Goal: Task Accomplishment & Management: Use online tool/utility

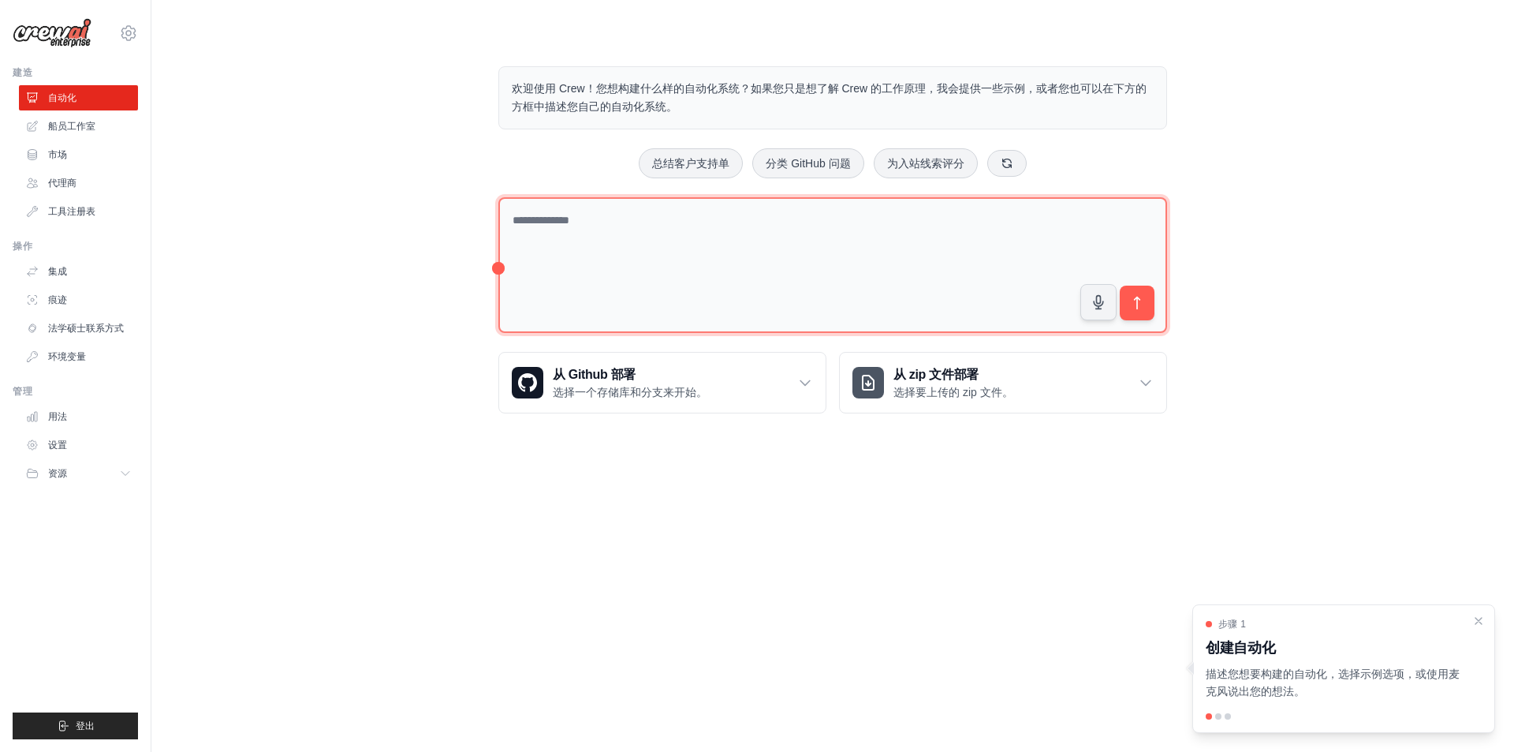
click at [770, 263] on textarea at bounding box center [832, 265] width 669 height 136
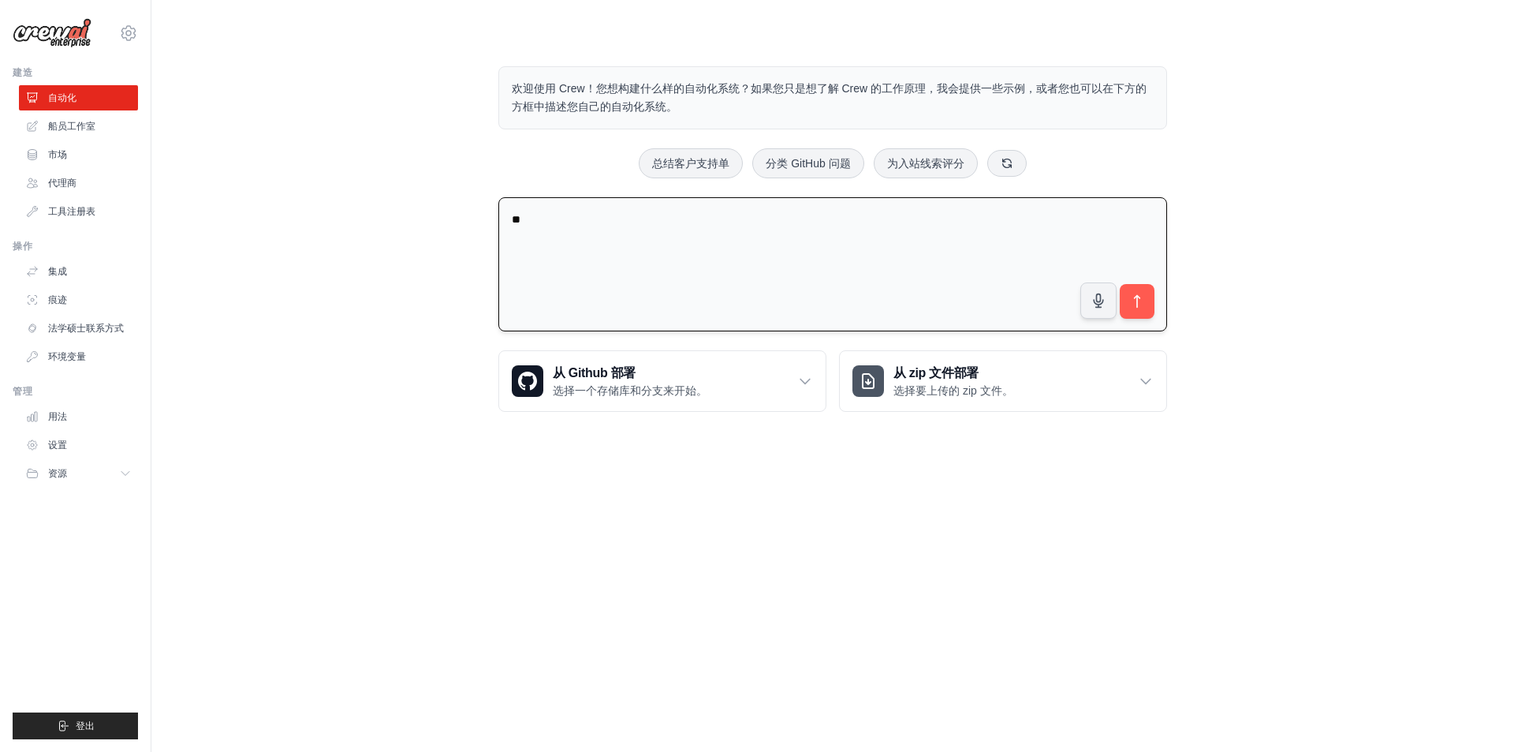
type textarea "*"
type textarea "**********"
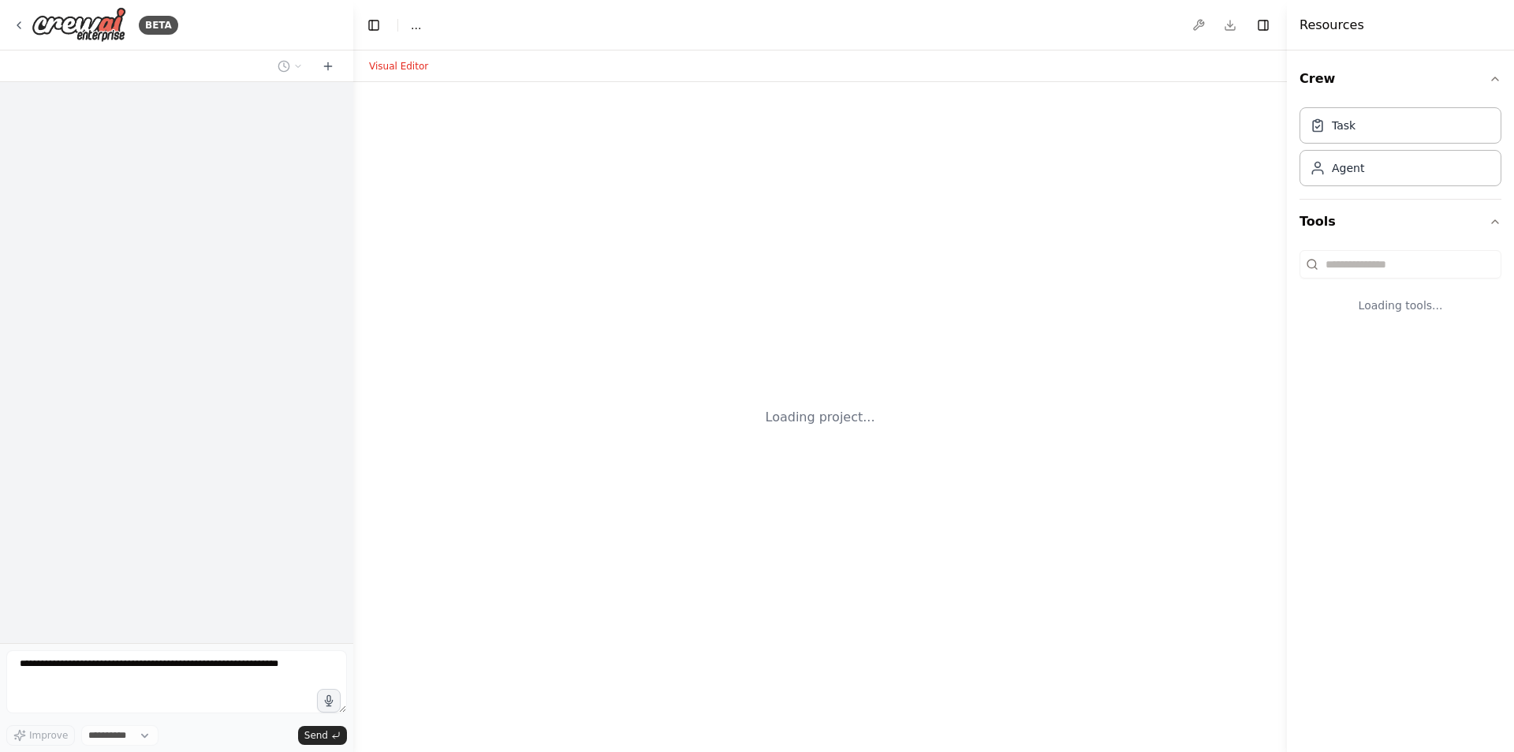
select select "****"
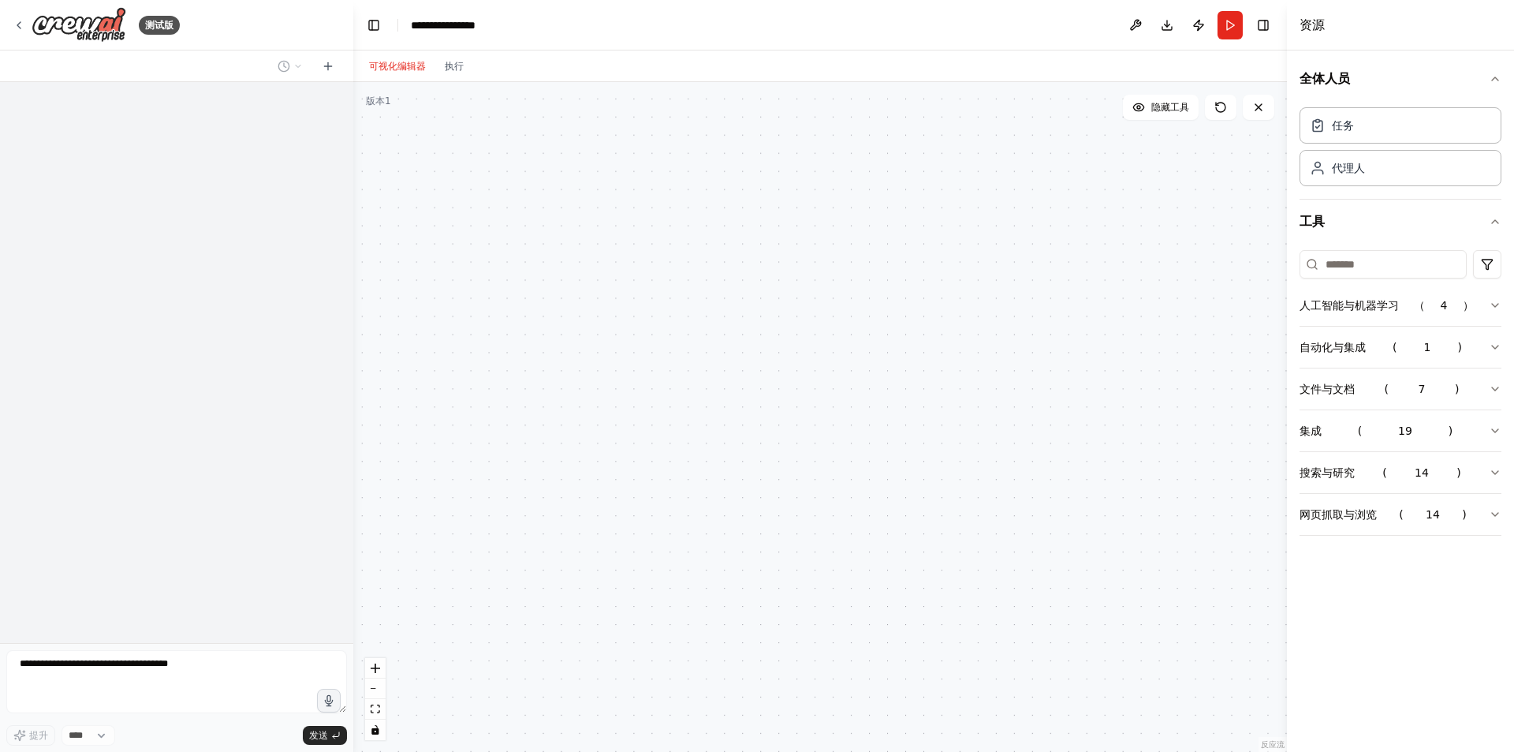
drag, startPoint x: 678, startPoint y: 167, endPoint x: 694, endPoint y: 157, distance: 18.8
click at [696, 157] on div at bounding box center [820, 417] width 934 height 670
click at [1514, 302] on div "全体人员 任务 代理人 工具 人工智能与机器学习 （ 4 ） 自动化与集成 ( 1 ) 文件与文档 ( 7 ) 集成 ( 19 ) 搜索与研究 ( 14 ) …" at bounding box center [1400, 400] width 227 height 701
drag, startPoint x: 1505, startPoint y: 304, endPoint x: 1496, endPoint y: 308, distance: 9.5
click at [1496, 308] on div "全体人员 任务 代理人 工具 人工智能与机器学习 （ 4 ） 自动化与集成 ( 1 ) 文件与文档 ( 7 ) 集成 ( 19 ) 搜索与研究 ( 14 ) …" at bounding box center [1400, 400] width 227 height 701
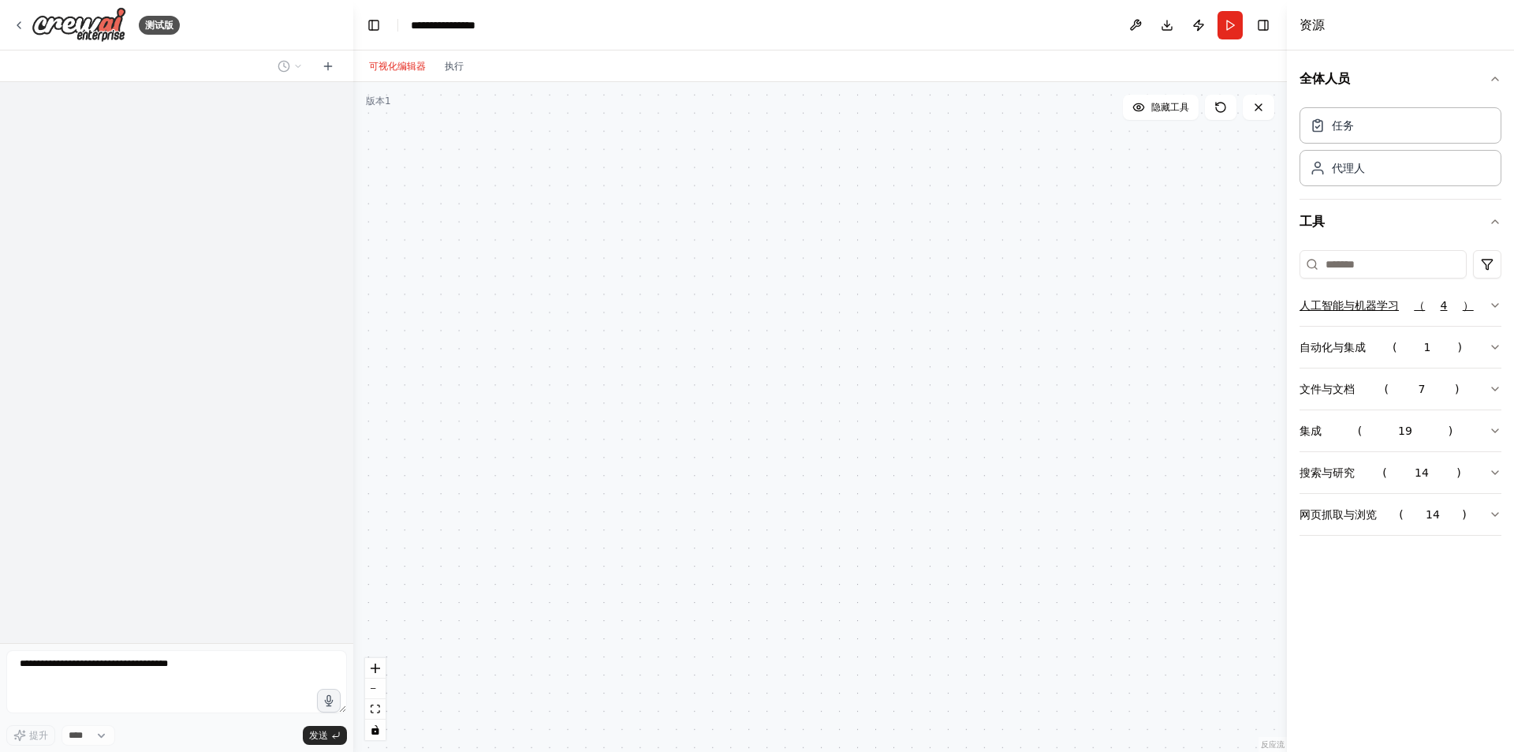
click at [1495, 308] on icon "button" at bounding box center [1495, 305] width 13 height 13
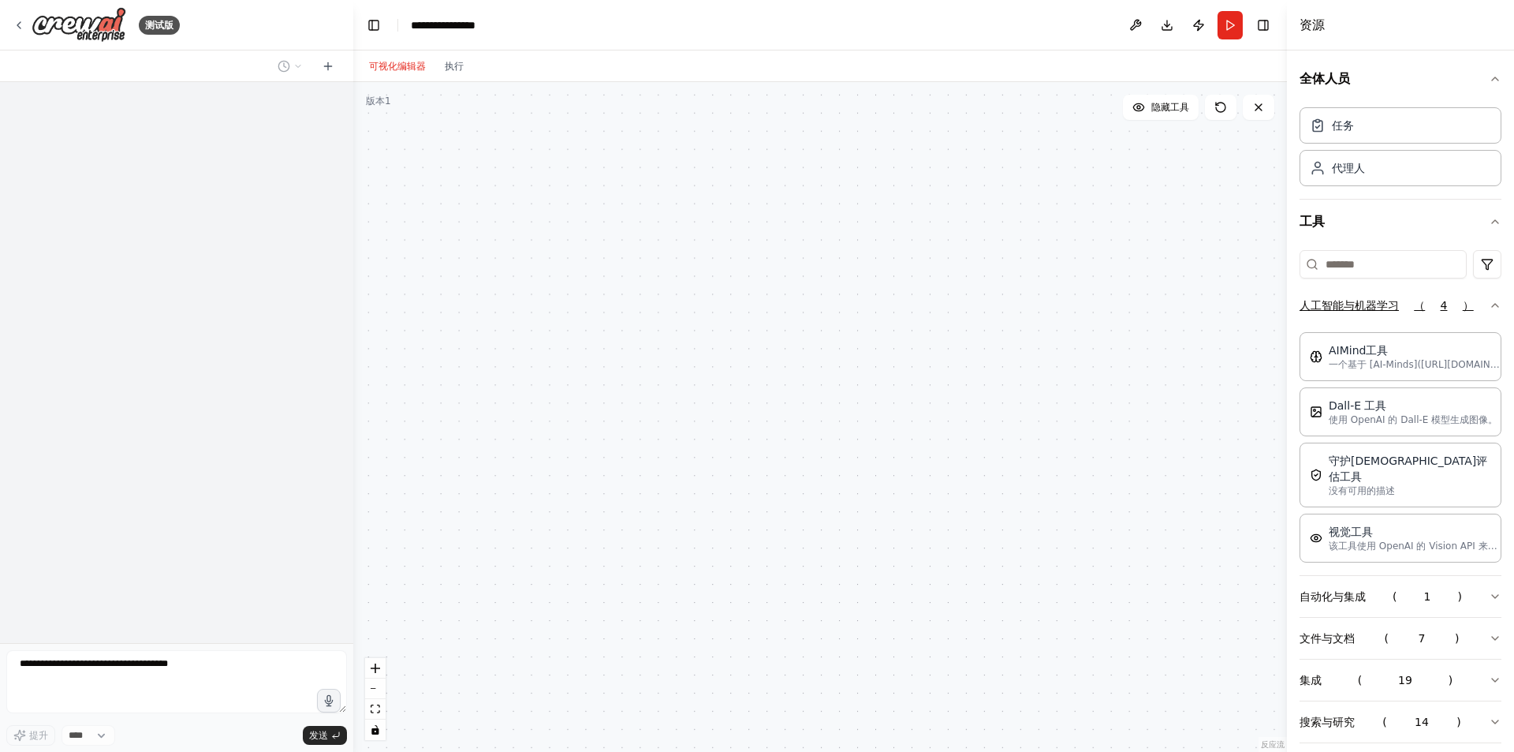
click at [1489, 306] on icon "button" at bounding box center [1495, 305] width 13 height 13
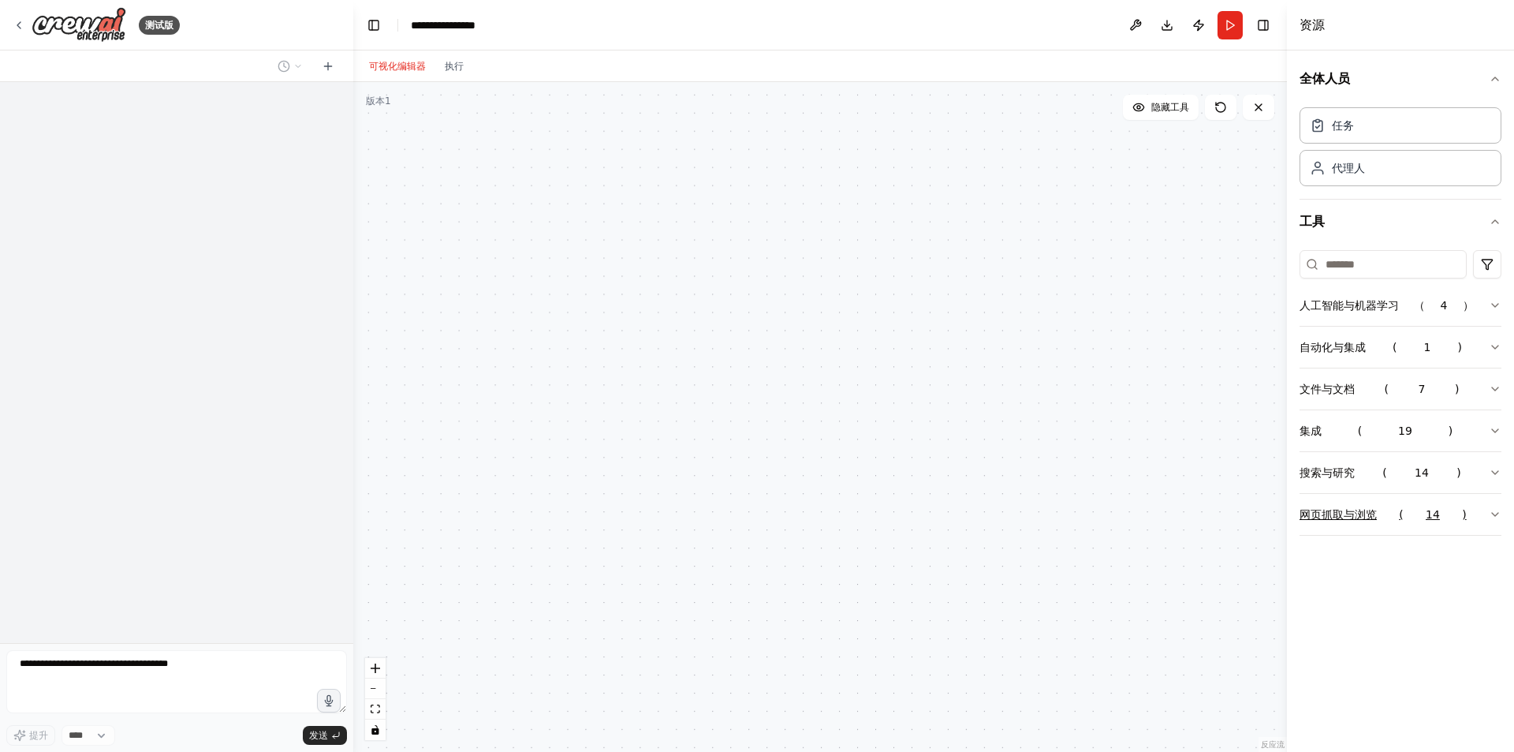
click at [1487, 518] on button "网页抓取与浏览 ( 14 )" at bounding box center [1401, 514] width 202 height 41
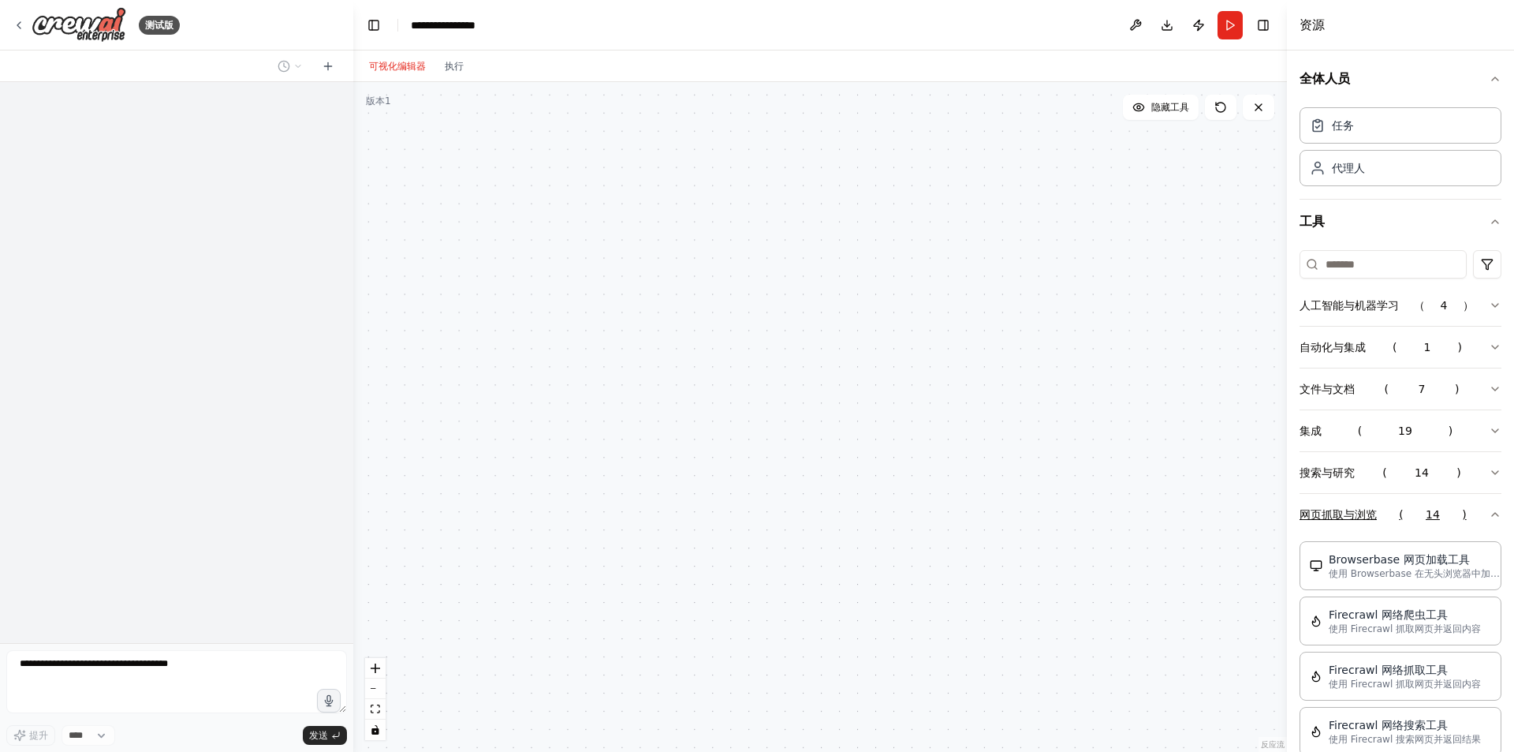
click at [1476, 522] on button "网页抓取与浏览 ( 14 )" at bounding box center [1401, 514] width 202 height 41
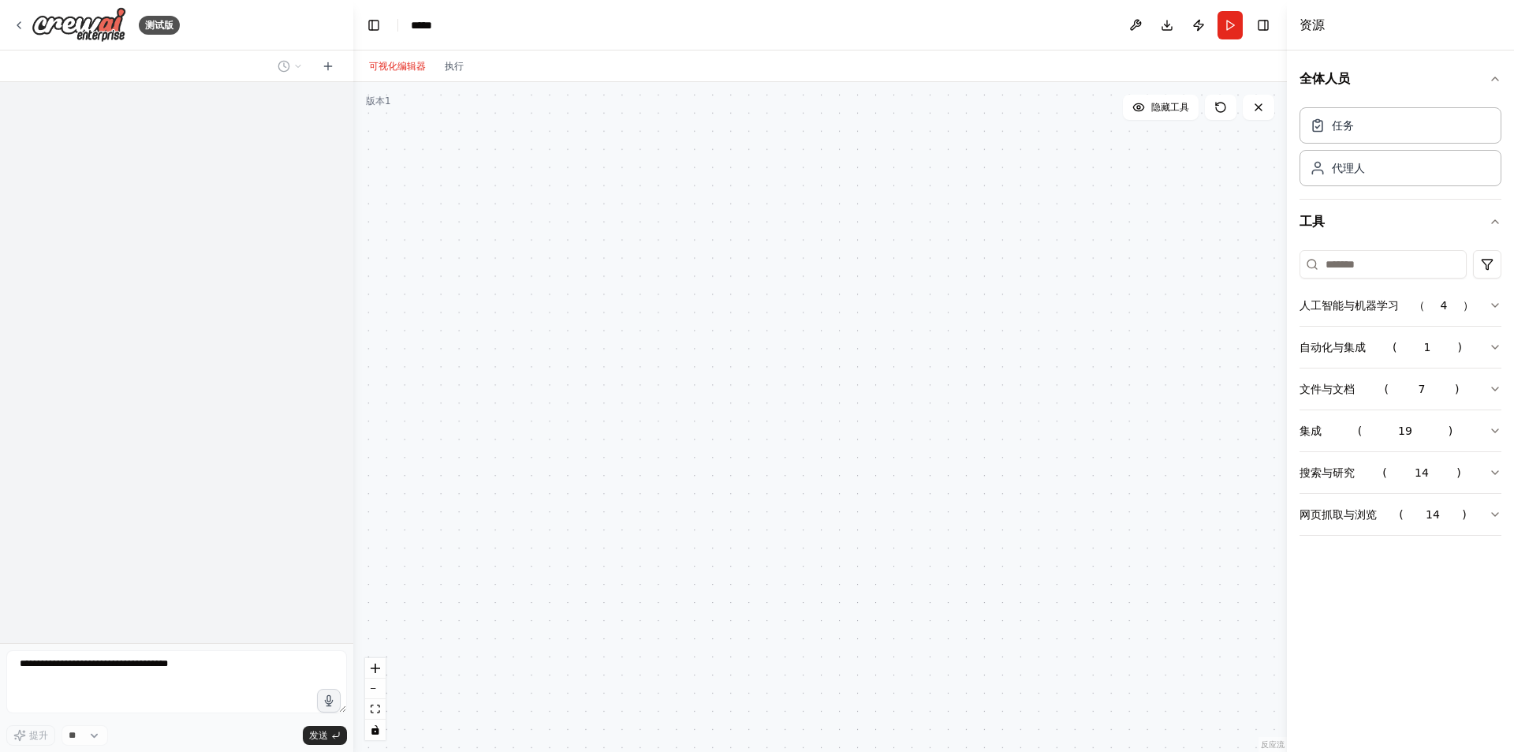
click at [786, 299] on div at bounding box center [820, 417] width 934 height 670
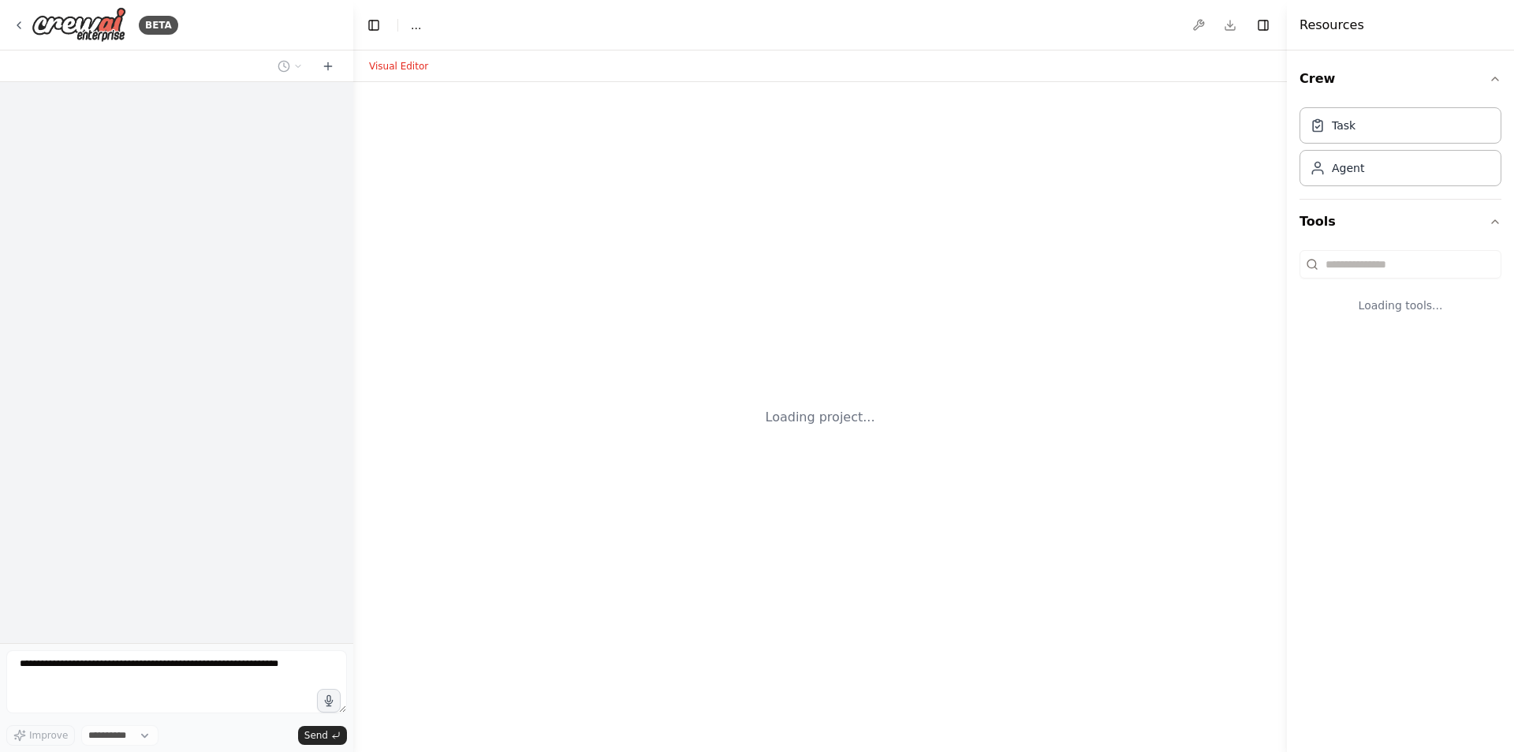
select select "****"
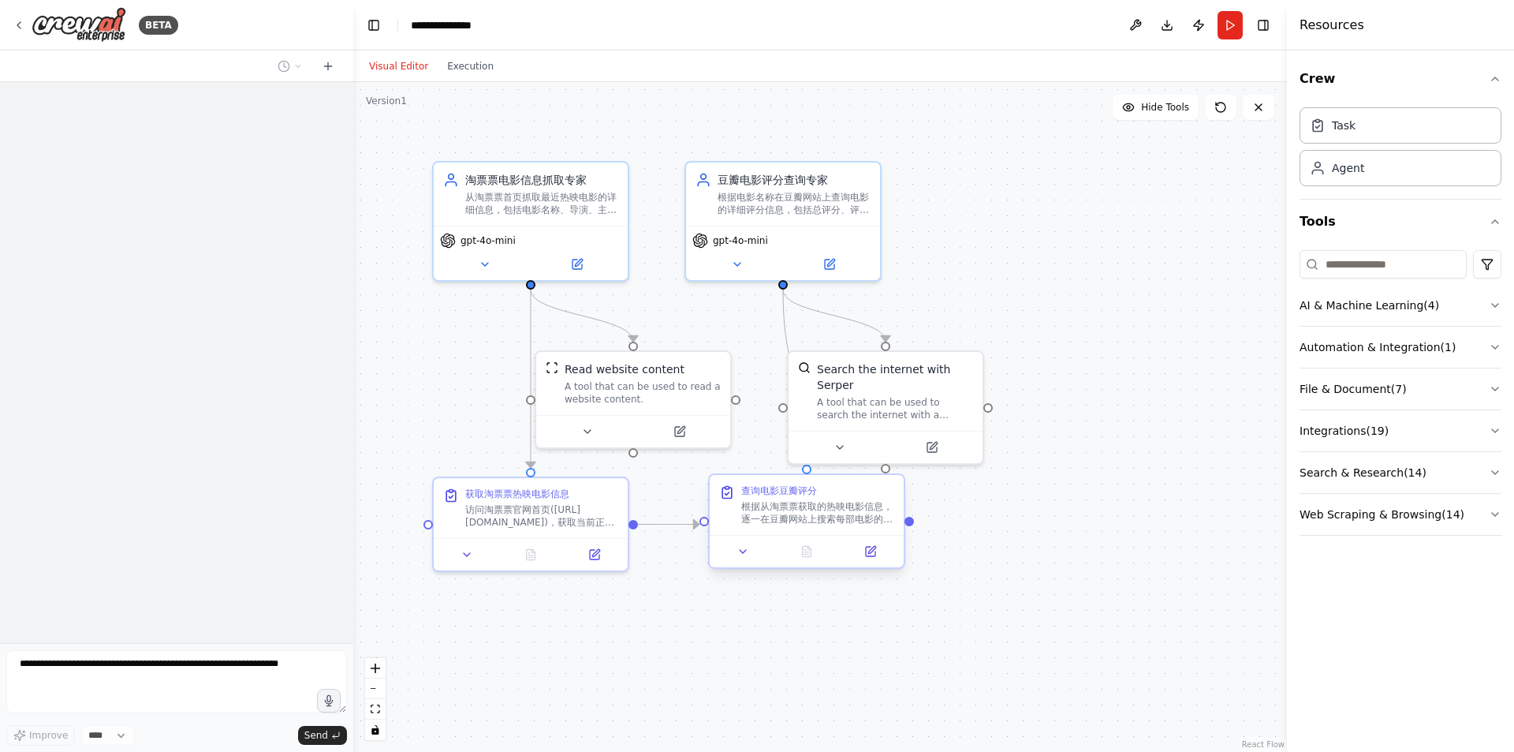
click at [820, 536] on div at bounding box center [807, 551] width 194 height 32
click at [754, 559] on button at bounding box center [743, 551] width 54 height 19
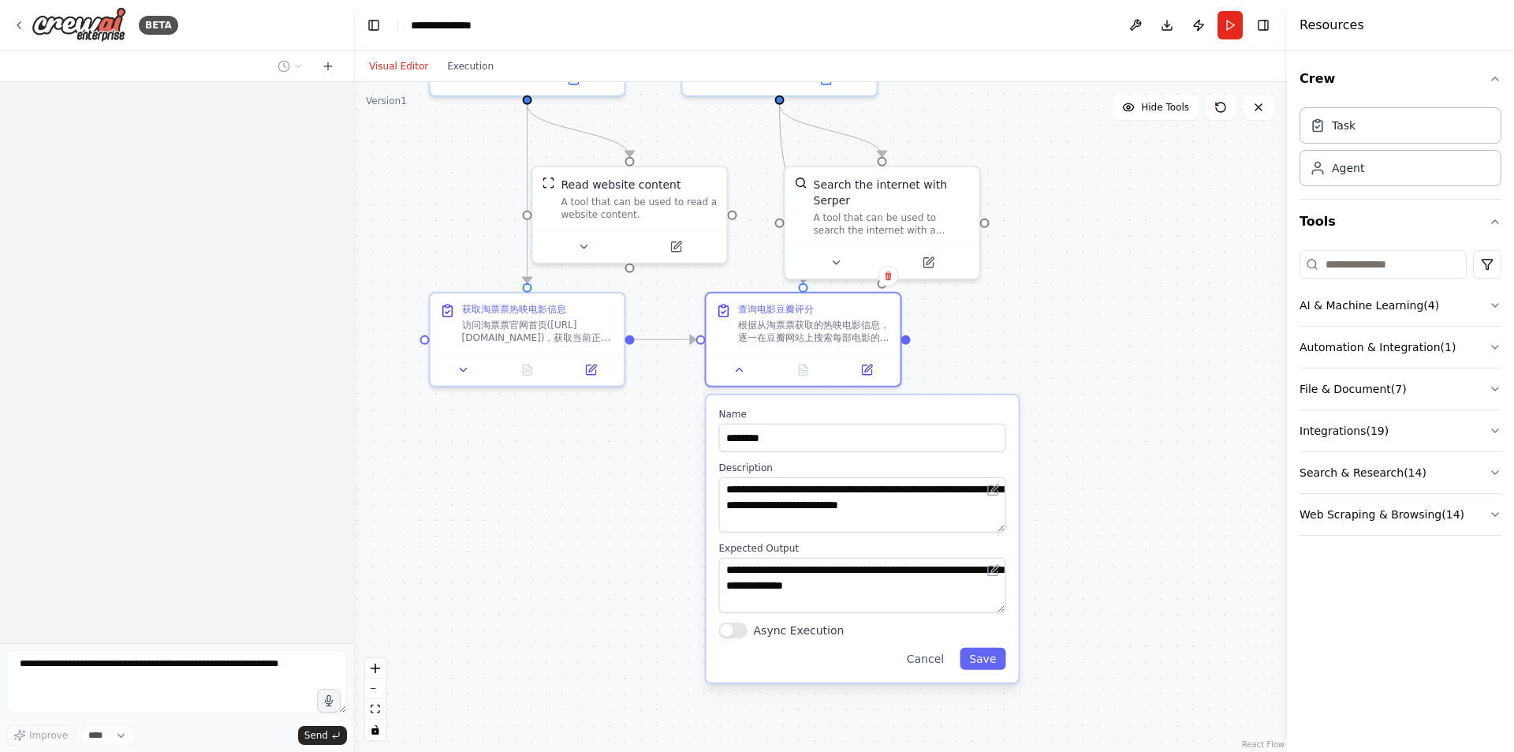
drag, startPoint x: 1137, startPoint y: 410, endPoint x: 1140, endPoint y: 225, distance: 185.4
click at [1140, 225] on div ".deletable-edge-delete-btn { width: 20px; height: 20px; border: 0px solid #ffff…" at bounding box center [820, 417] width 934 height 670
click at [1113, 350] on div ".deletable-edge-delete-btn { width: 20px; height: 20px; border: 0px solid #ffff…" at bounding box center [820, 417] width 934 height 670
click at [838, 329] on div "根据从淘票票获取的热映电影信息，逐一在豆瓣网站上搜索每部电影的评分信息。对于每部电影，查询其豆瓣评分、评价人数、评分分布等详细数据。需要处理可能的电影名称差异…" at bounding box center [814, 327] width 153 height 25
click at [1136, 265] on div ".deletable-edge-delete-btn { width: 20px; height: 20px; border: 0px solid #ffff…" at bounding box center [820, 417] width 934 height 670
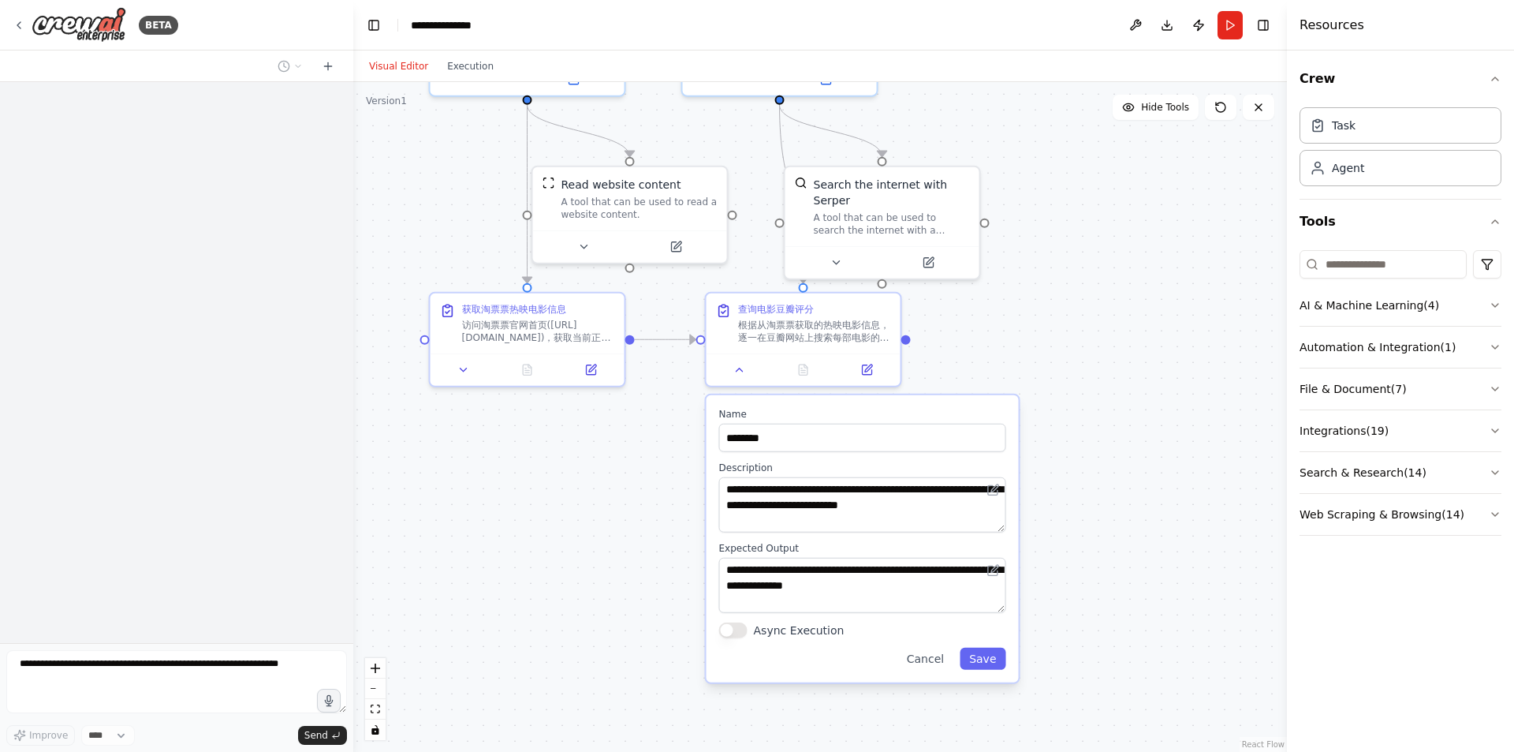
click at [561, 514] on div ".deletable-edge-delete-btn { width: 20px; height: 20px; border: 0px solid #ffff…" at bounding box center [820, 417] width 934 height 670
click at [737, 353] on div at bounding box center [804, 366] width 194 height 32
click at [740, 379] on div at bounding box center [804, 366] width 194 height 32
click at [745, 370] on icon at bounding box center [740, 366] width 13 height 13
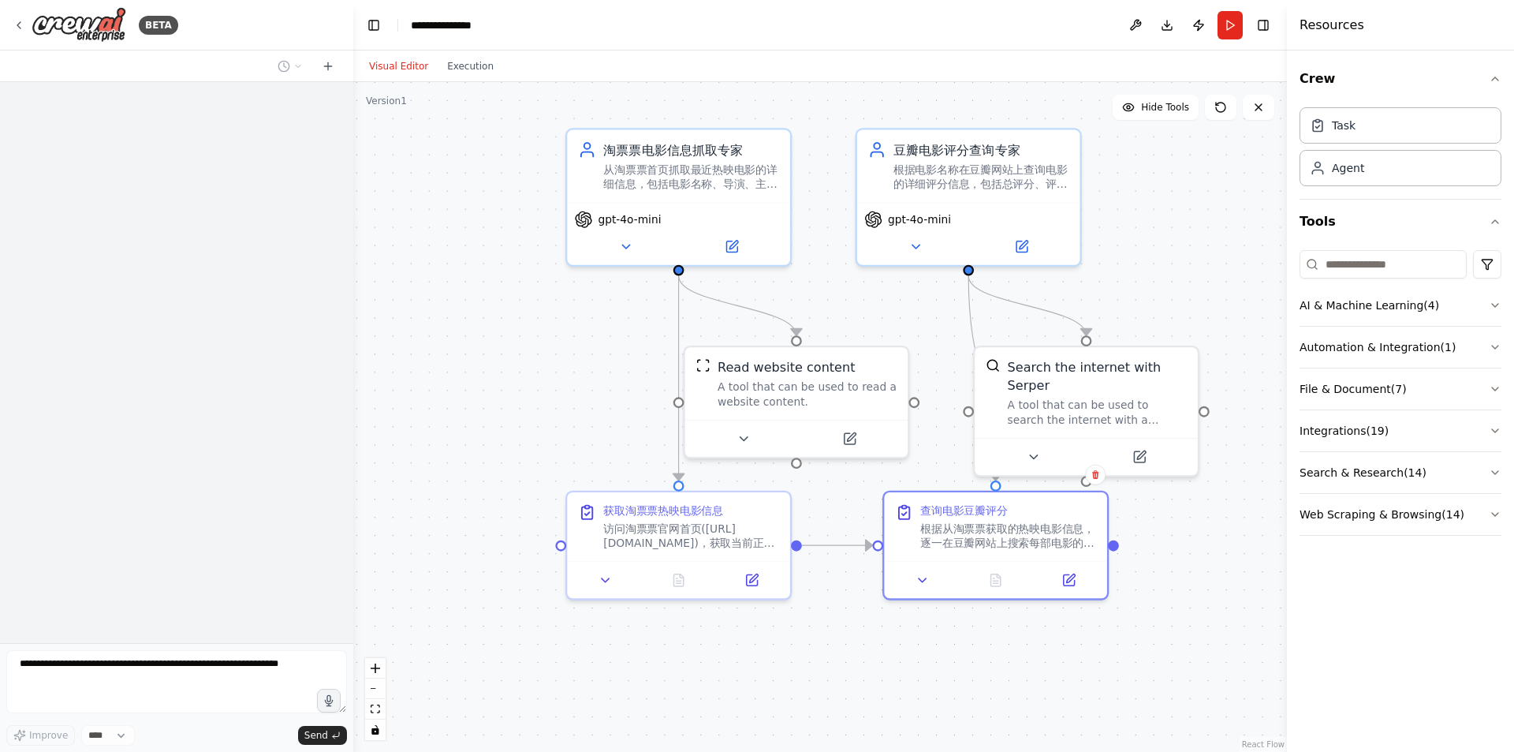
drag, startPoint x: 1036, startPoint y: 403, endPoint x: 1241, endPoint y: 563, distance: 259.5
click at [1241, 563] on div ".deletable-edge-delete-btn { width: 20px; height: 20px; border: 0px solid #ffff…" at bounding box center [820, 417] width 934 height 670
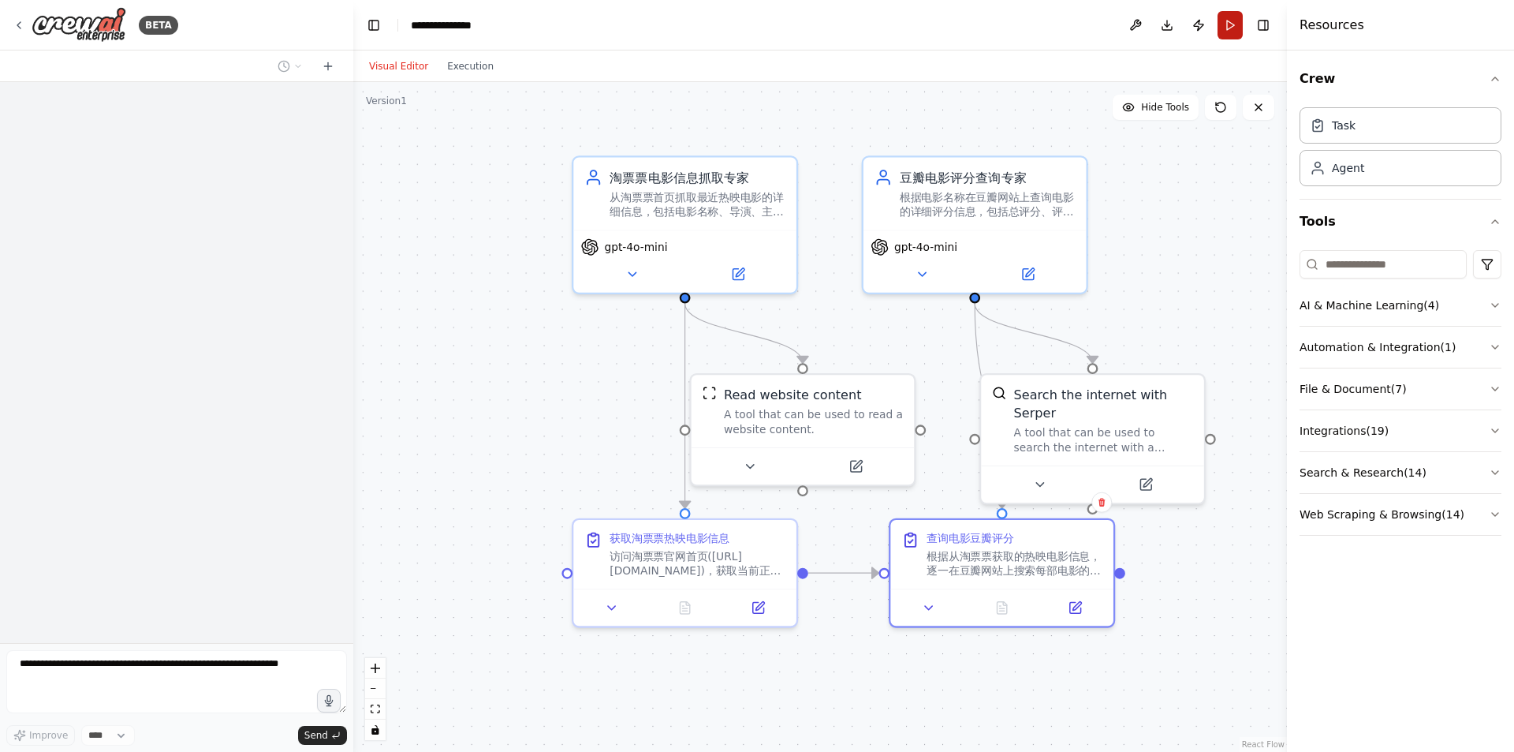
click at [1235, 28] on button "Run" at bounding box center [1230, 25] width 25 height 28
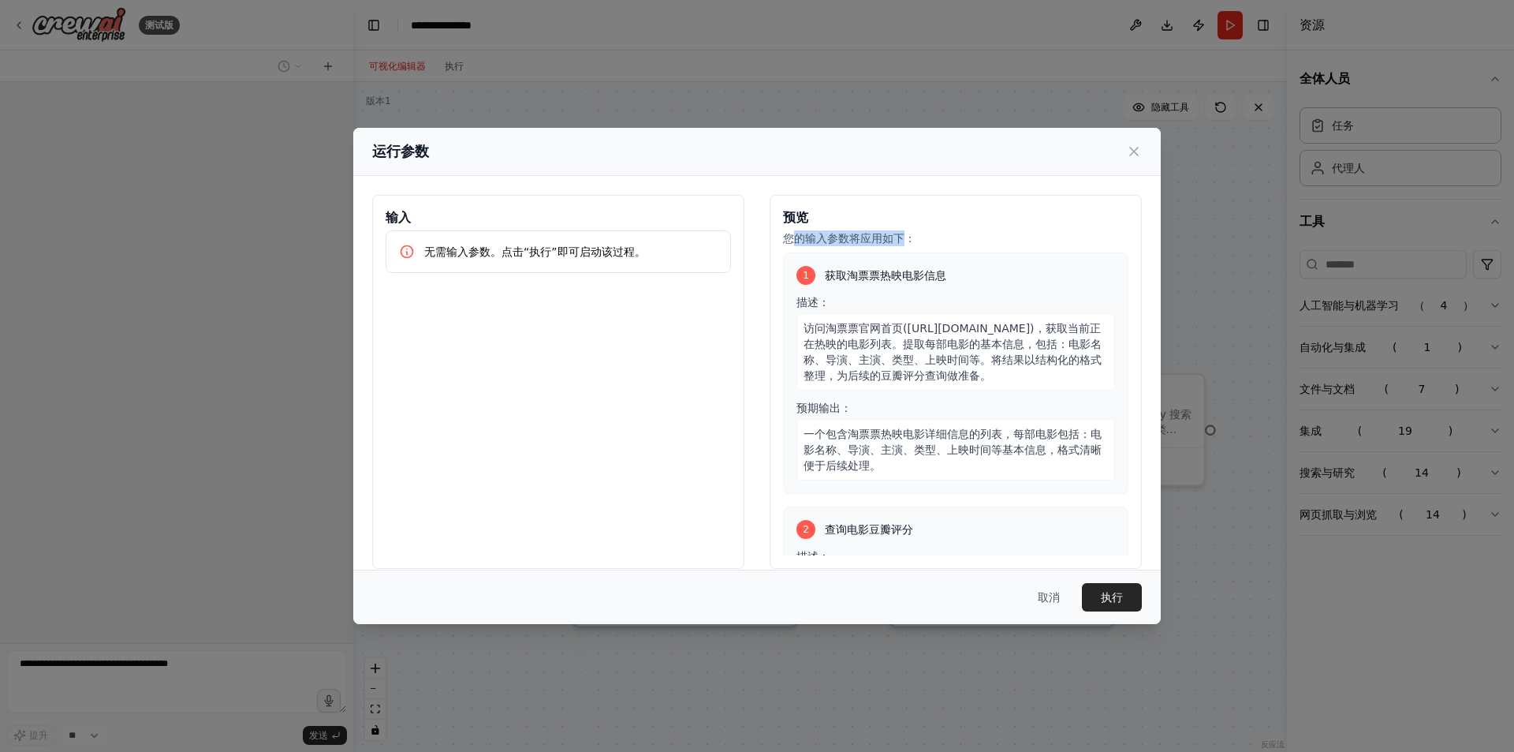
drag, startPoint x: 786, startPoint y: 237, endPoint x: 903, endPoint y: 236, distance: 117.5
click at [903, 236] on font "您的输入参数将应用如下：" at bounding box center [849, 238] width 133 height 13
drag, startPoint x: 424, startPoint y: 249, endPoint x: 660, endPoint y: 261, distance: 236.1
click at [660, 261] on div "无需输入参数。点击“执行”即可启动该过程。" at bounding box center [558, 251] width 345 height 43
click at [651, 334] on div "输入 无需输入参数。点击“执行”即可启动该过程。" at bounding box center [558, 382] width 372 height 374
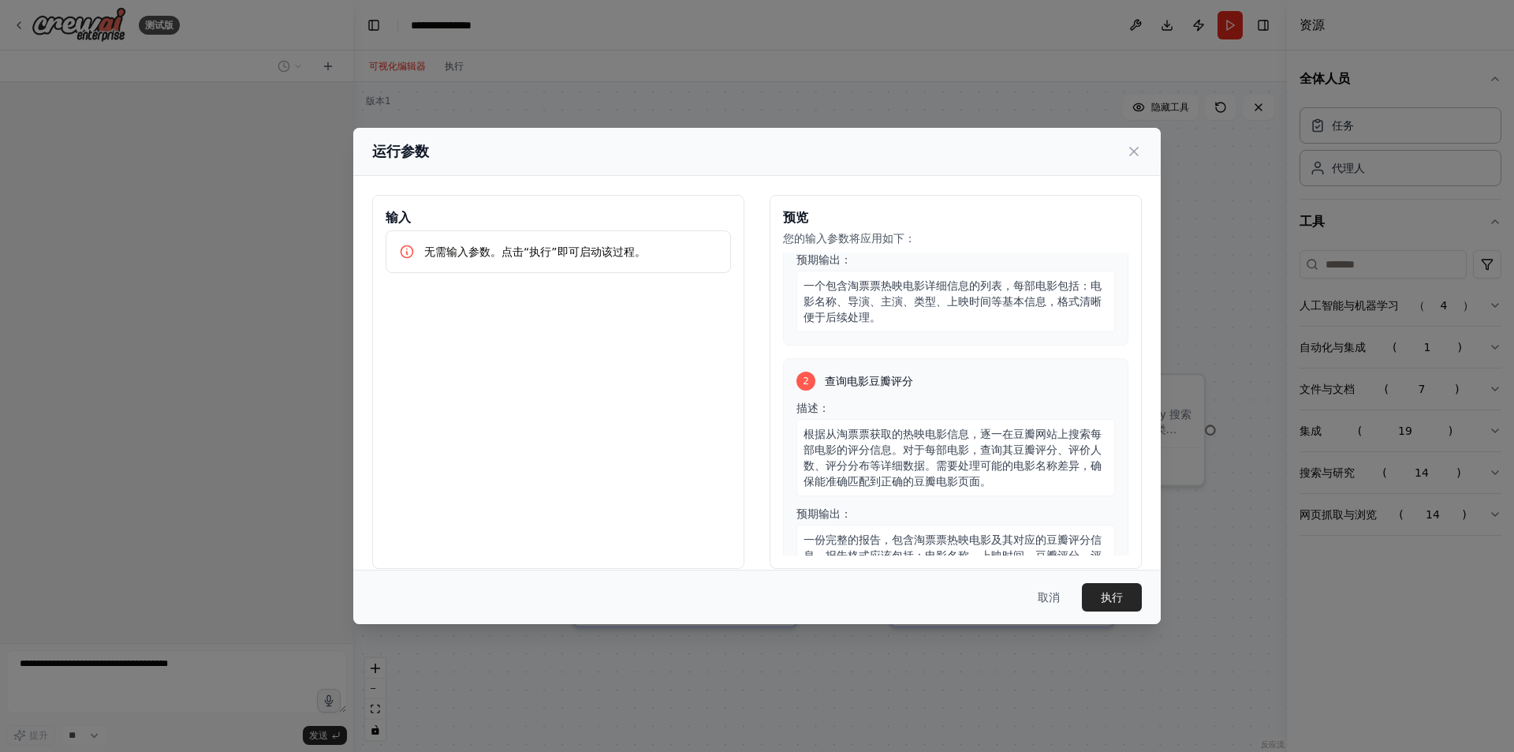
scroll to position [208, 0]
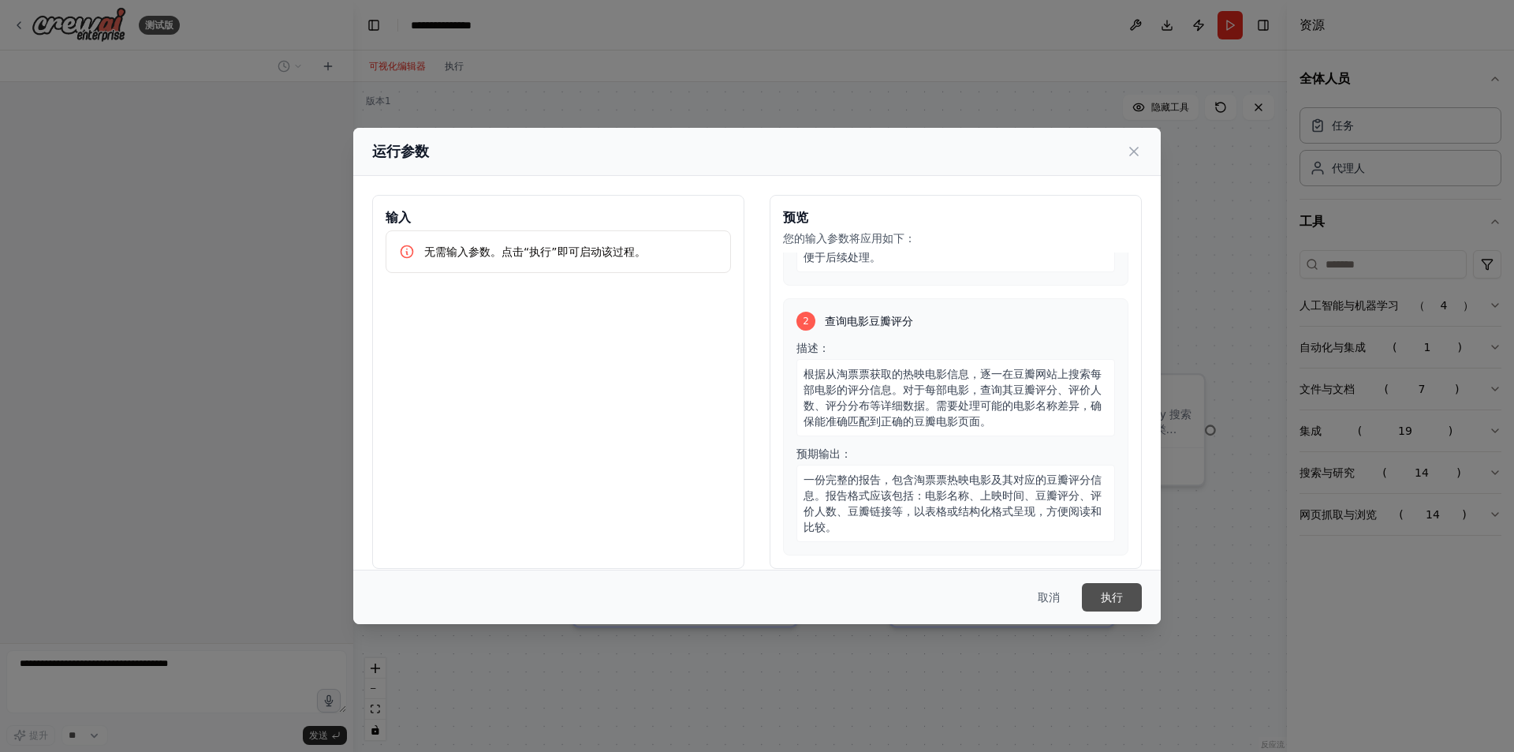
click at [1128, 591] on button "执行" at bounding box center [1112, 597] width 60 height 28
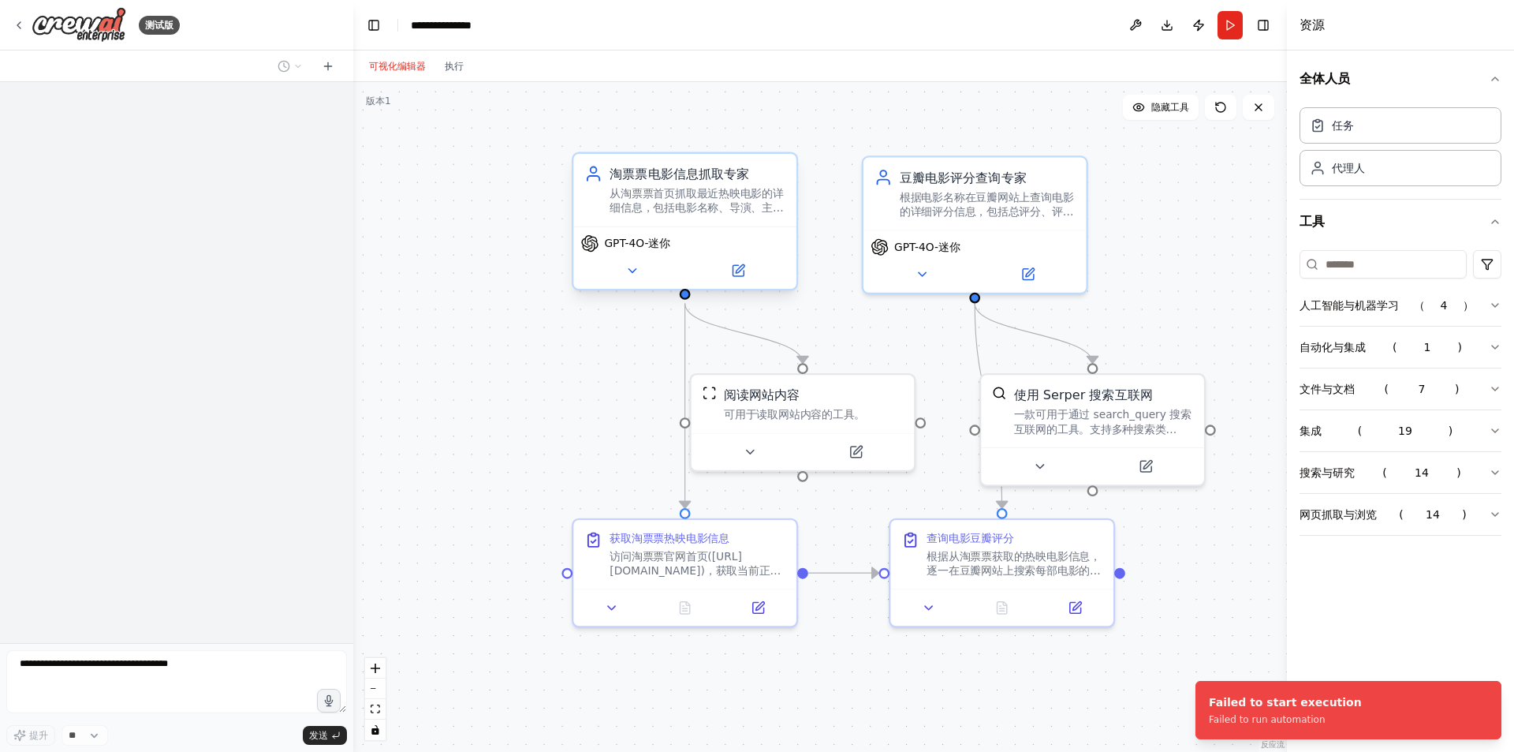
click at [702, 208] on font "从淘票票首页抓取最近热映电影的详细信息，包括电影名称、导演、主演、上映时间等基本信息" at bounding box center [697, 208] width 174 height 42
click at [842, 323] on div ".deletable-edge-delete-btn { width: 20px; height: 20px; border: 0px solid #ffff…" at bounding box center [820, 417] width 934 height 670
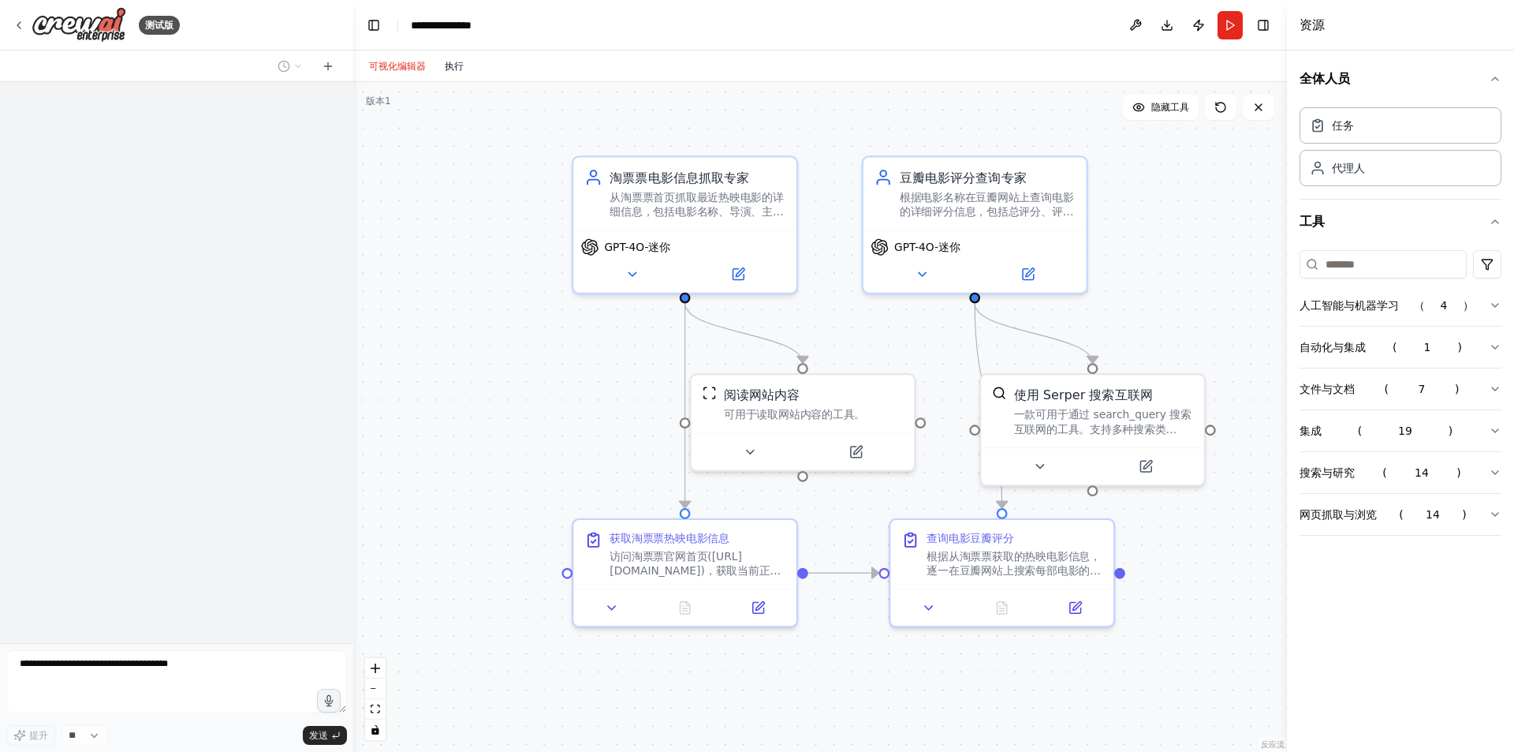
click at [466, 67] on button "执行" at bounding box center [454, 66] width 38 height 19
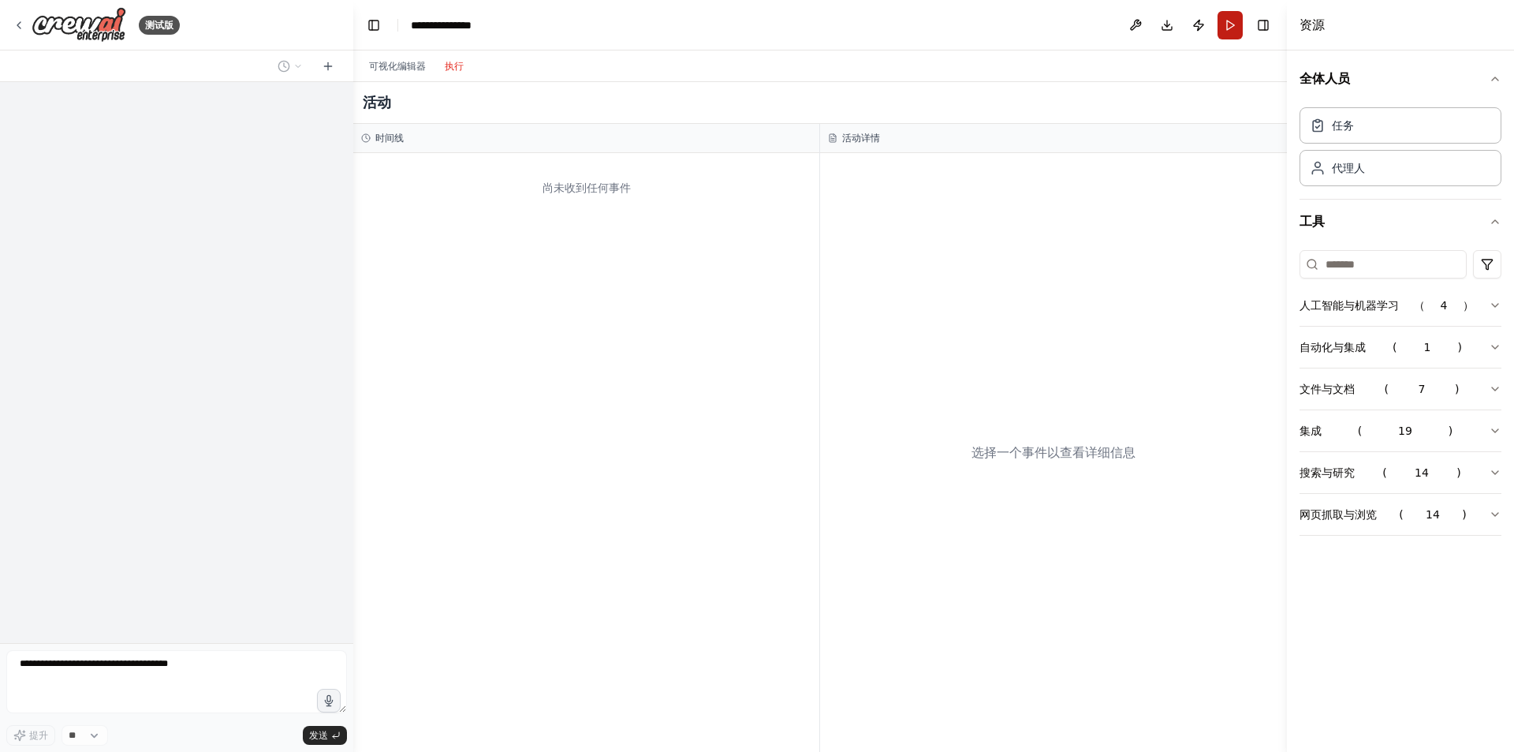
click at [1237, 34] on button "跑步" at bounding box center [1230, 25] width 25 height 28
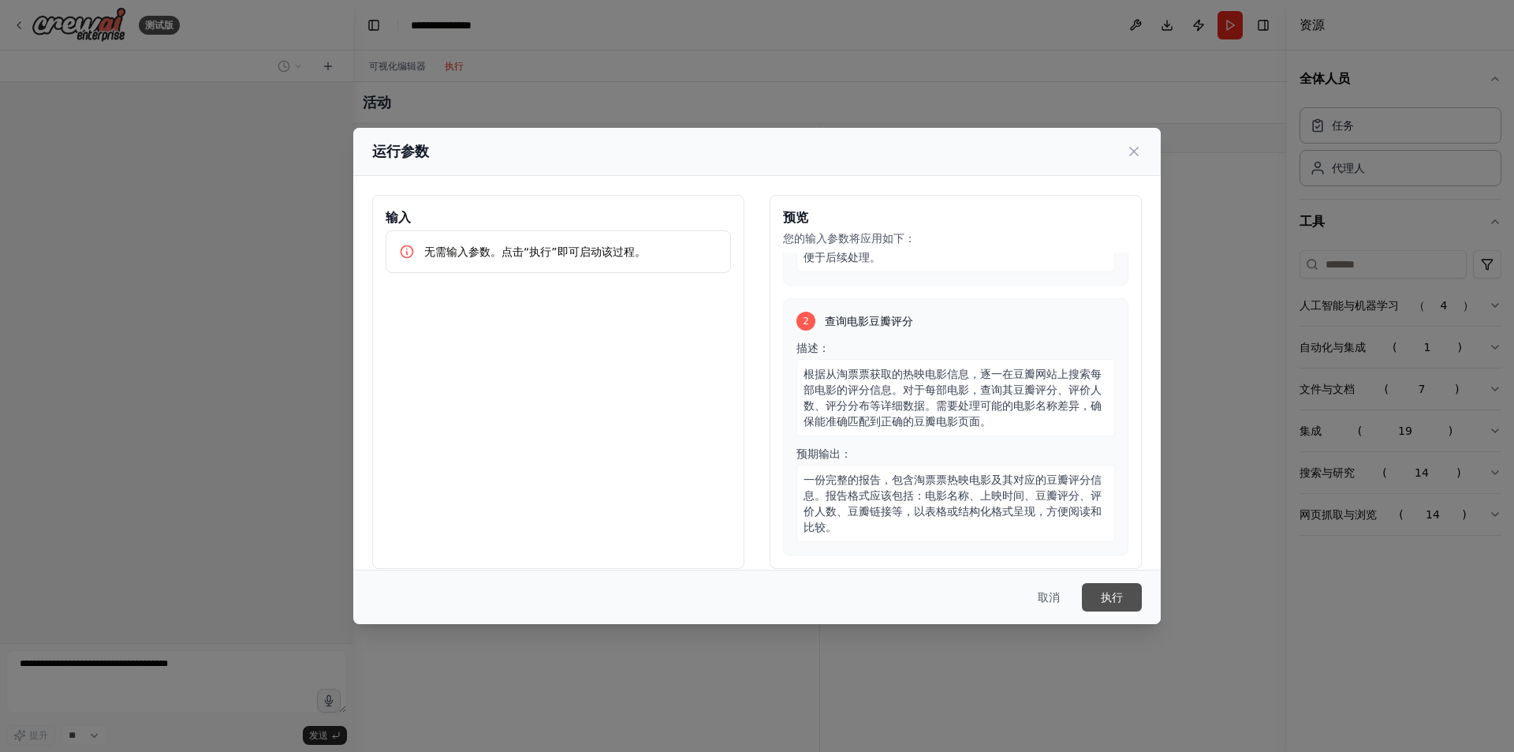
click at [1103, 595] on font "执行" at bounding box center [1112, 597] width 22 height 13
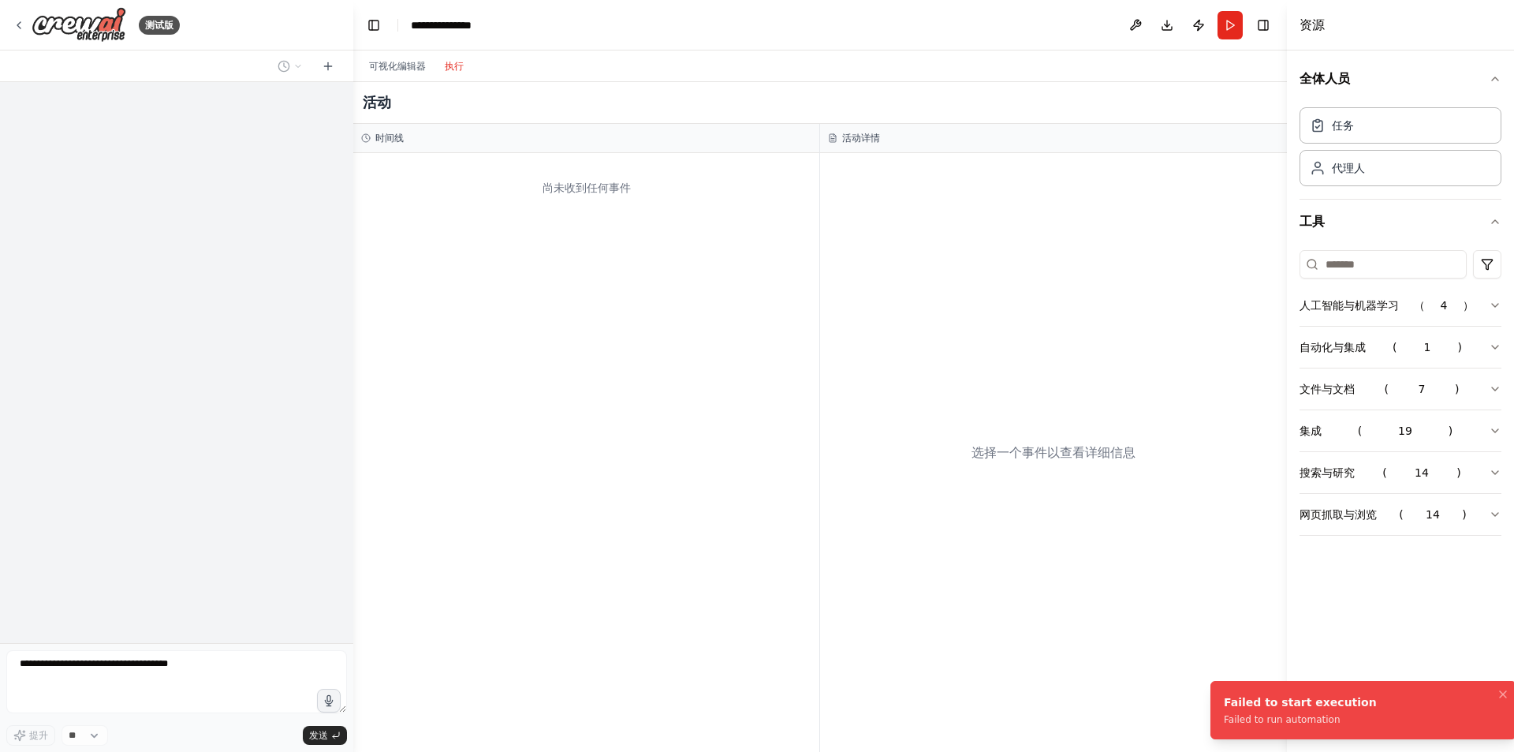
drag, startPoint x: 1209, startPoint y: 692, endPoint x: 1224, endPoint y: 716, distance: 28.7
click at [1224, 716] on li "Failed to start execution Failed to run automation" at bounding box center [1364, 710] width 306 height 58
click at [403, 61] on font "可视化编辑器" at bounding box center [397, 66] width 57 height 11
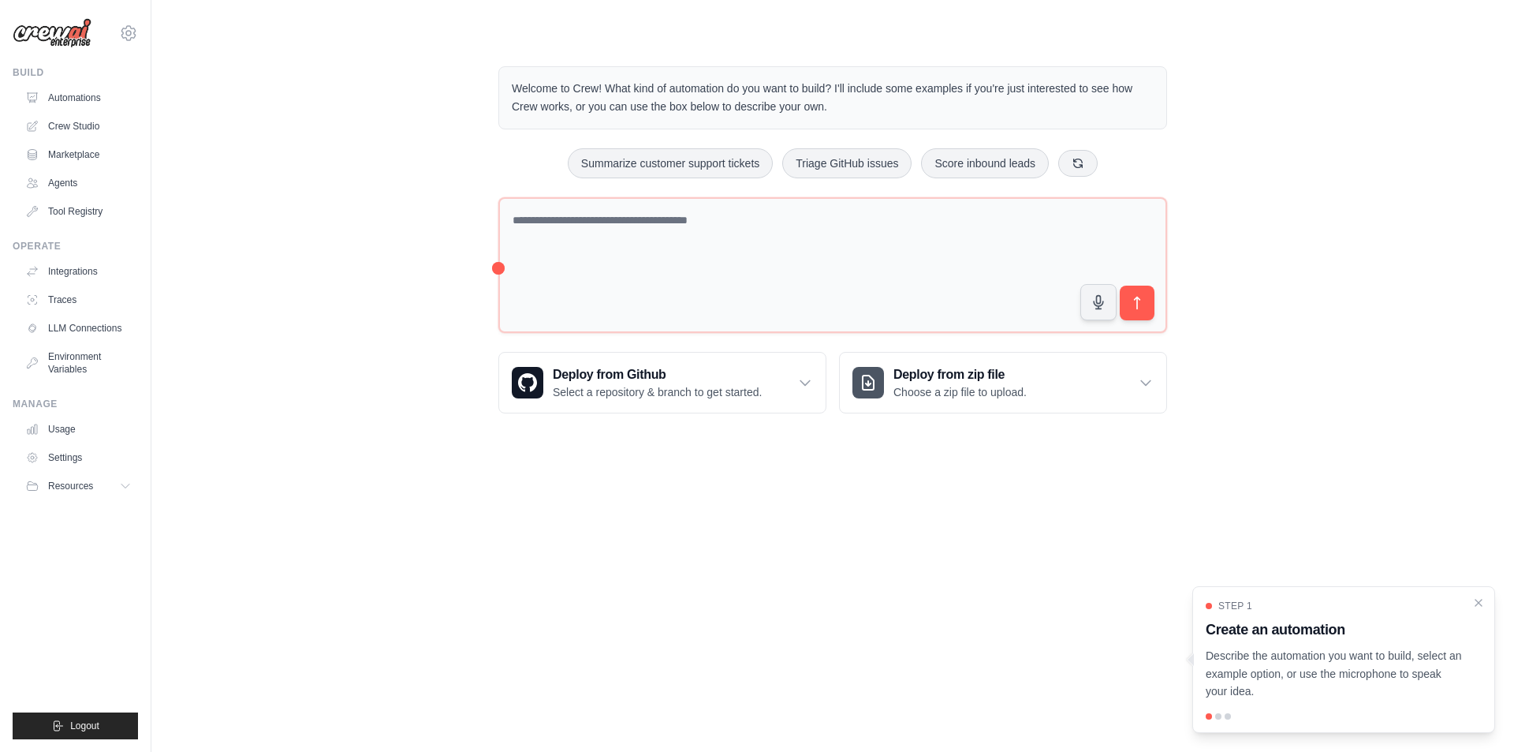
click at [1365, 411] on div "Welcome to Crew! What kind of automation do you want to build? I'll include som…" at bounding box center [833, 240] width 1312 height 398
click at [83, 96] on link "Automations" at bounding box center [80, 97] width 119 height 25
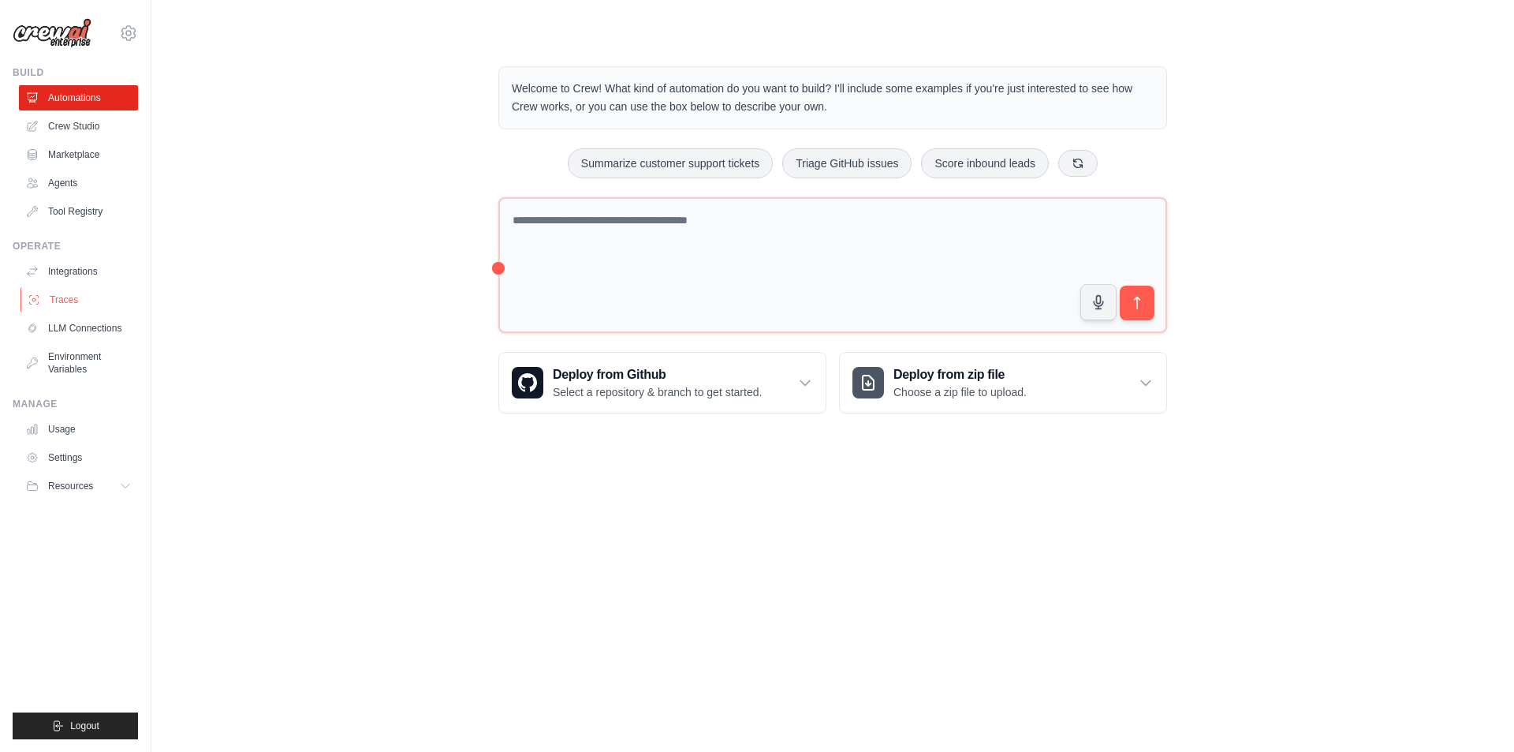
click at [66, 296] on link "Traces" at bounding box center [80, 299] width 119 height 25
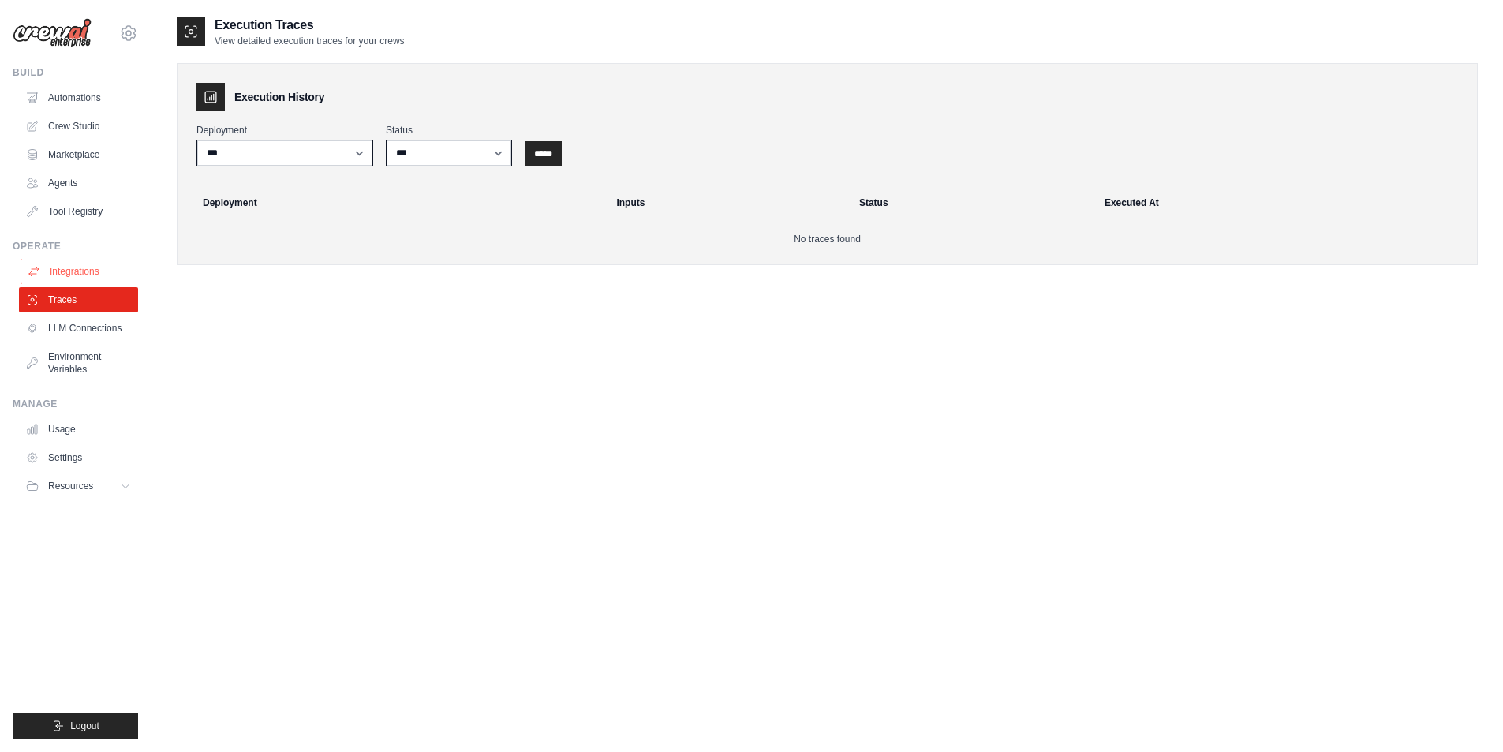
click at [67, 274] on link "Integrations" at bounding box center [80, 271] width 119 height 25
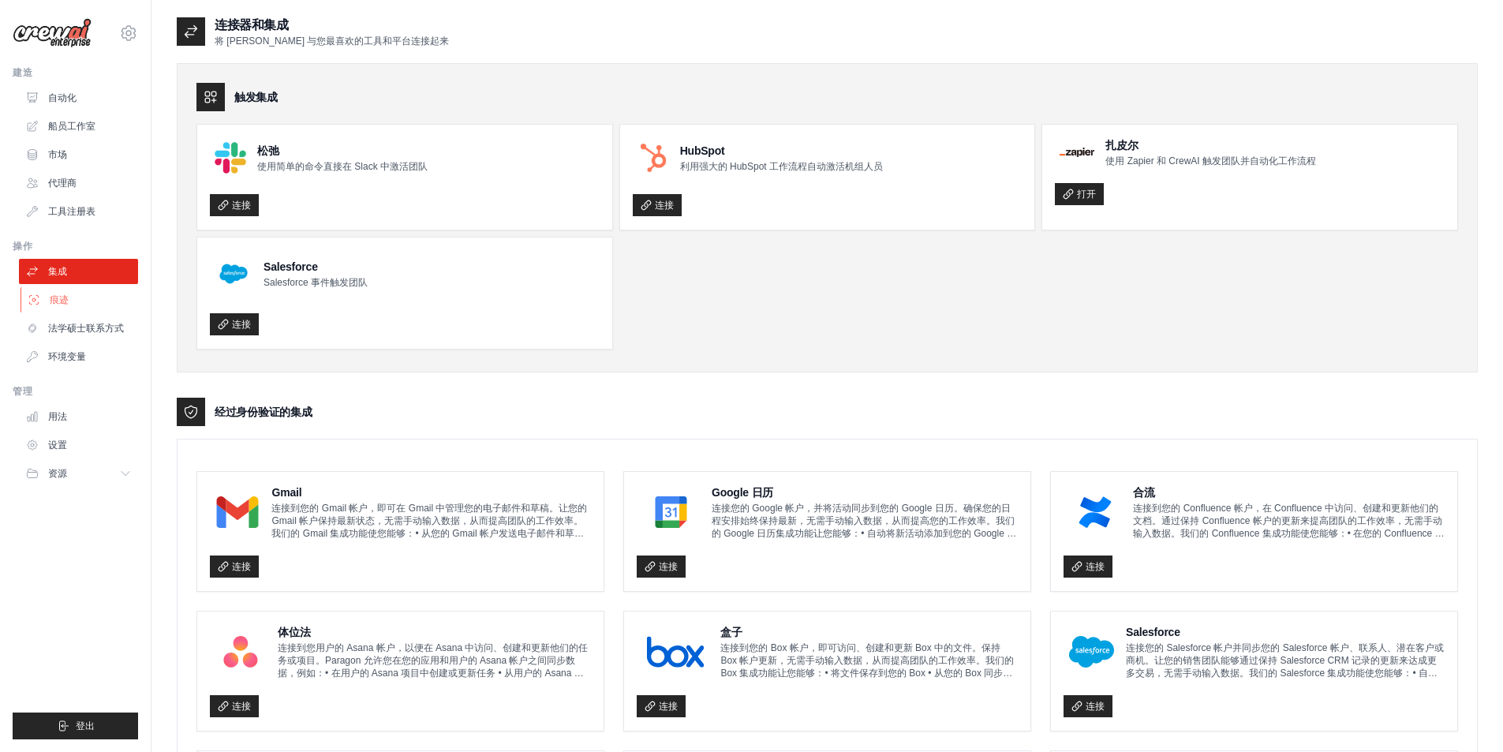
click at [103, 293] on link "痕迹" at bounding box center [80, 299] width 119 height 25
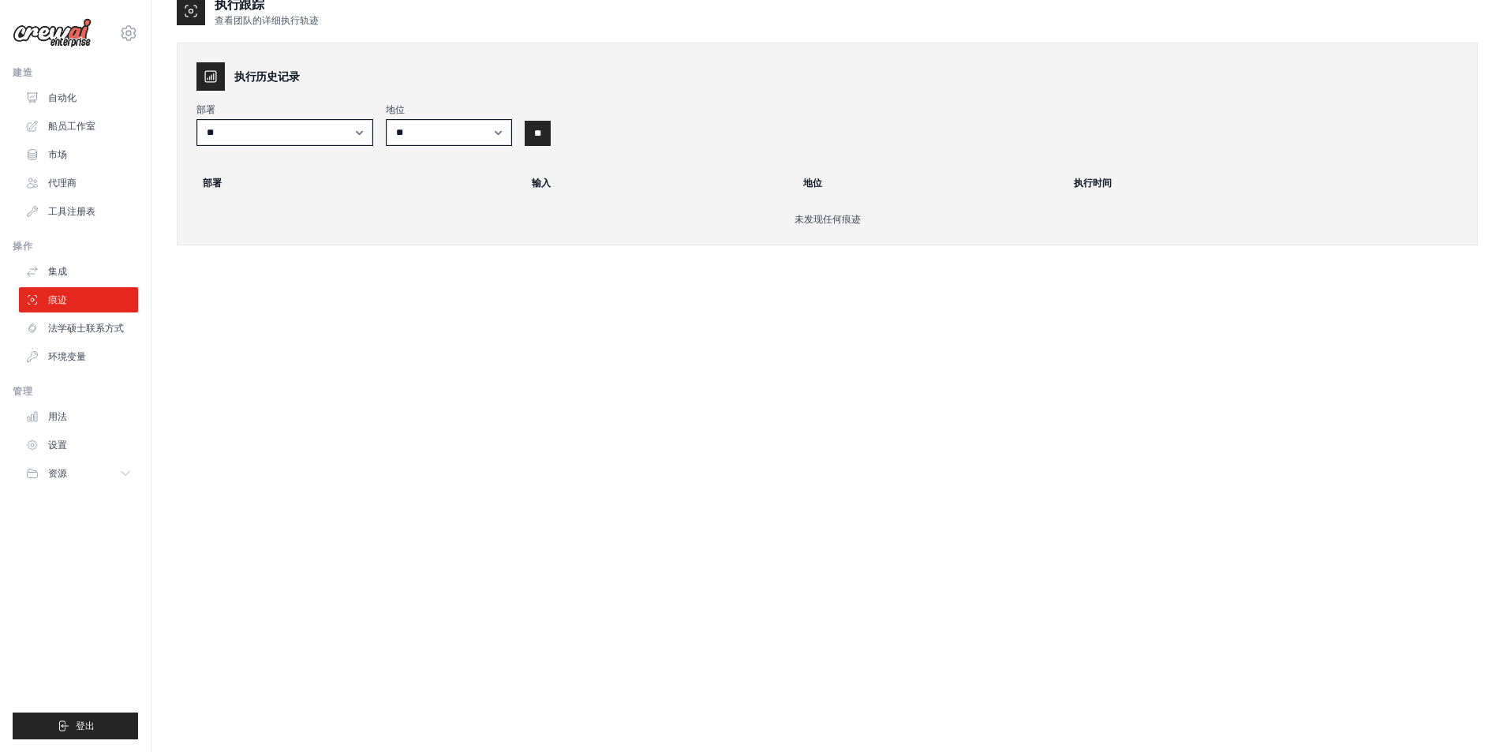
scroll to position [32, 0]
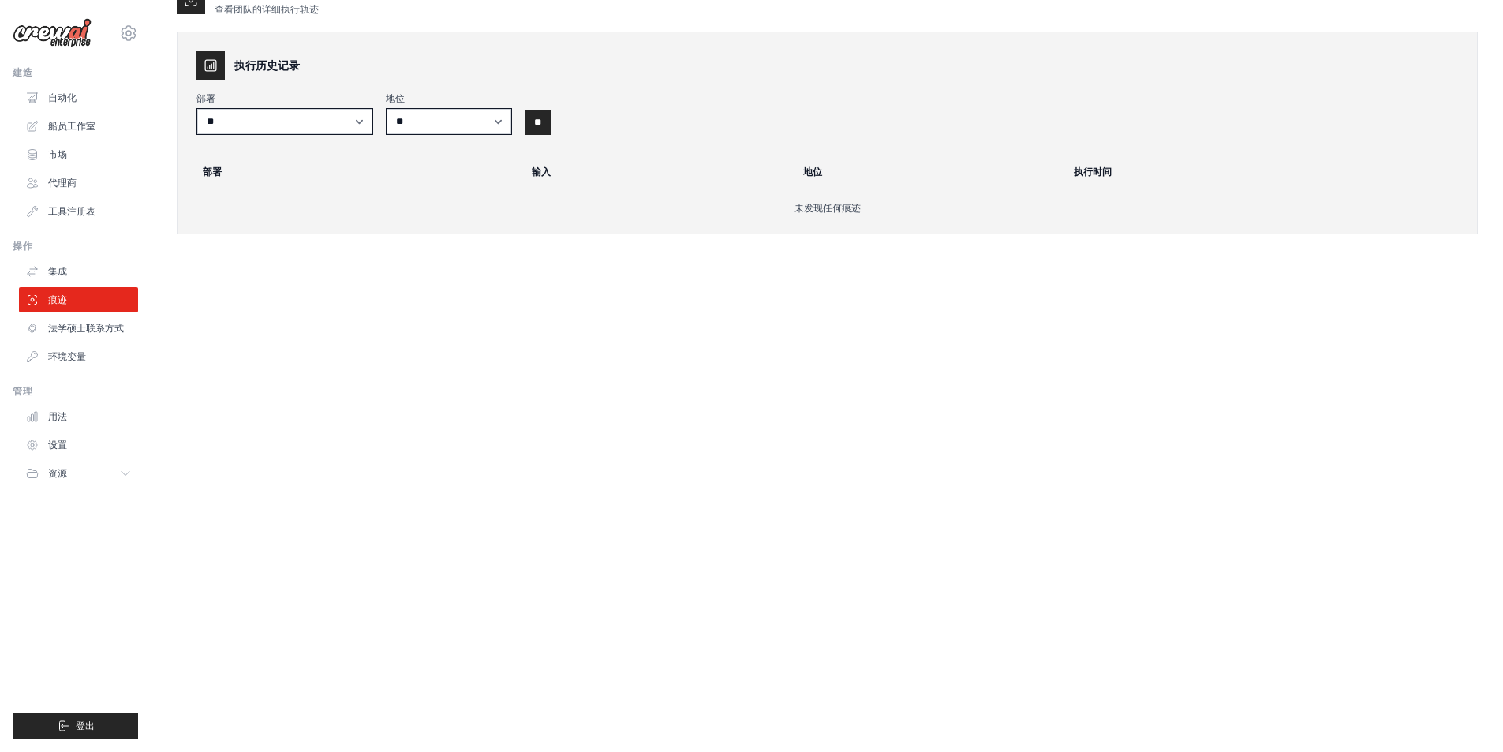
click at [263, 62] on font "执行历史记录" at bounding box center [266, 65] width 65 height 13
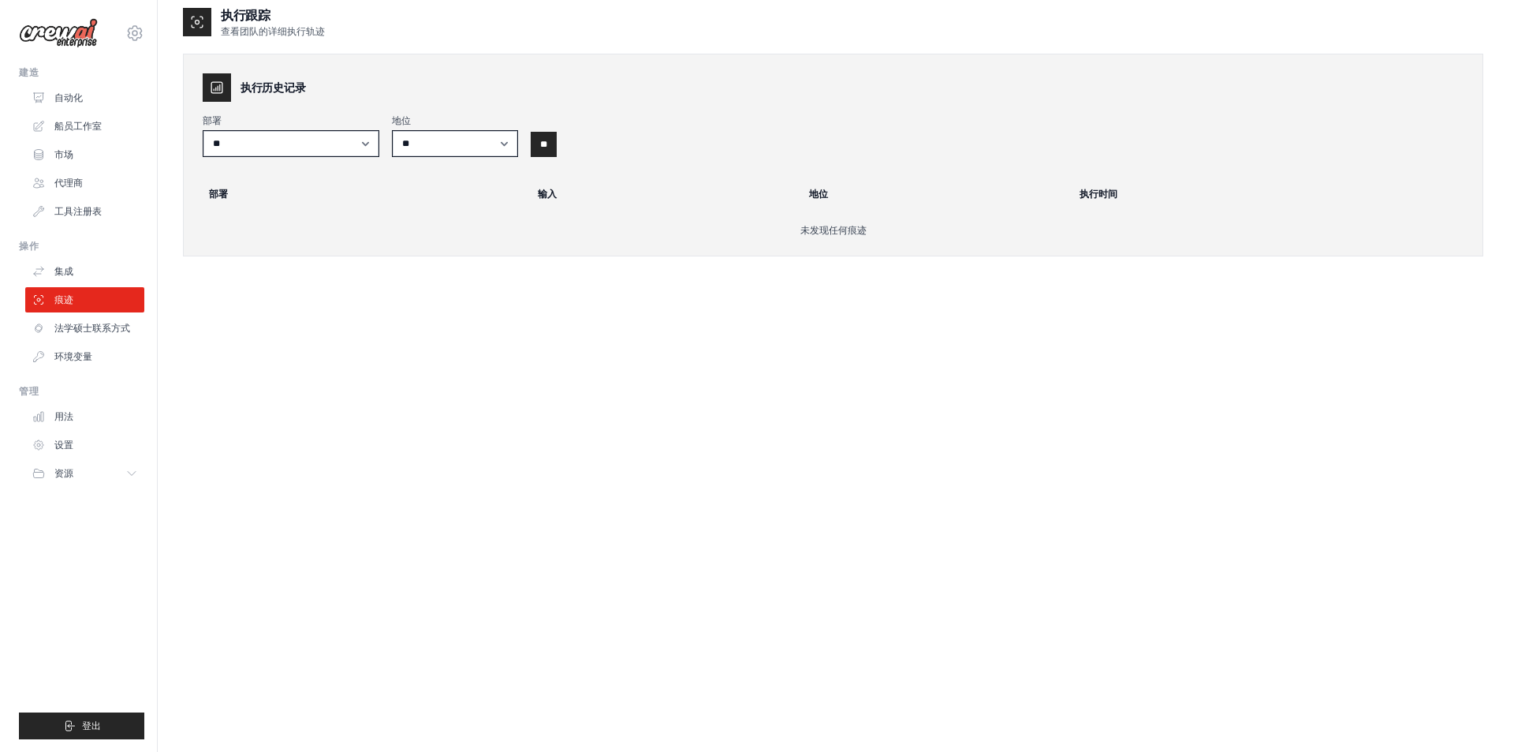
scroll to position [0, 0]
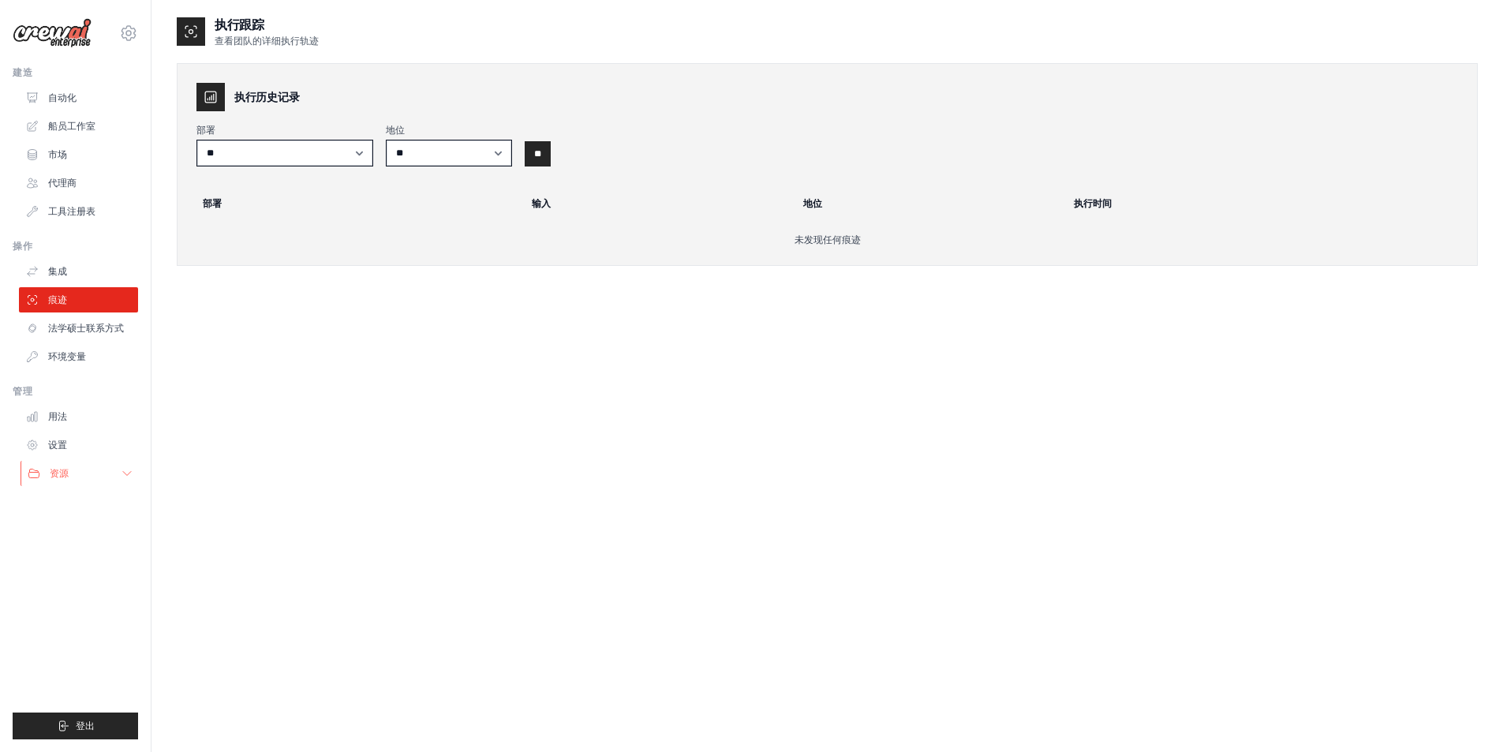
click at [75, 473] on button "资源" at bounding box center [80, 473] width 119 height 25
click at [64, 38] on img at bounding box center [52, 33] width 79 height 30
click at [135, 32] on icon at bounding box center [128, 32] width 14 height 13
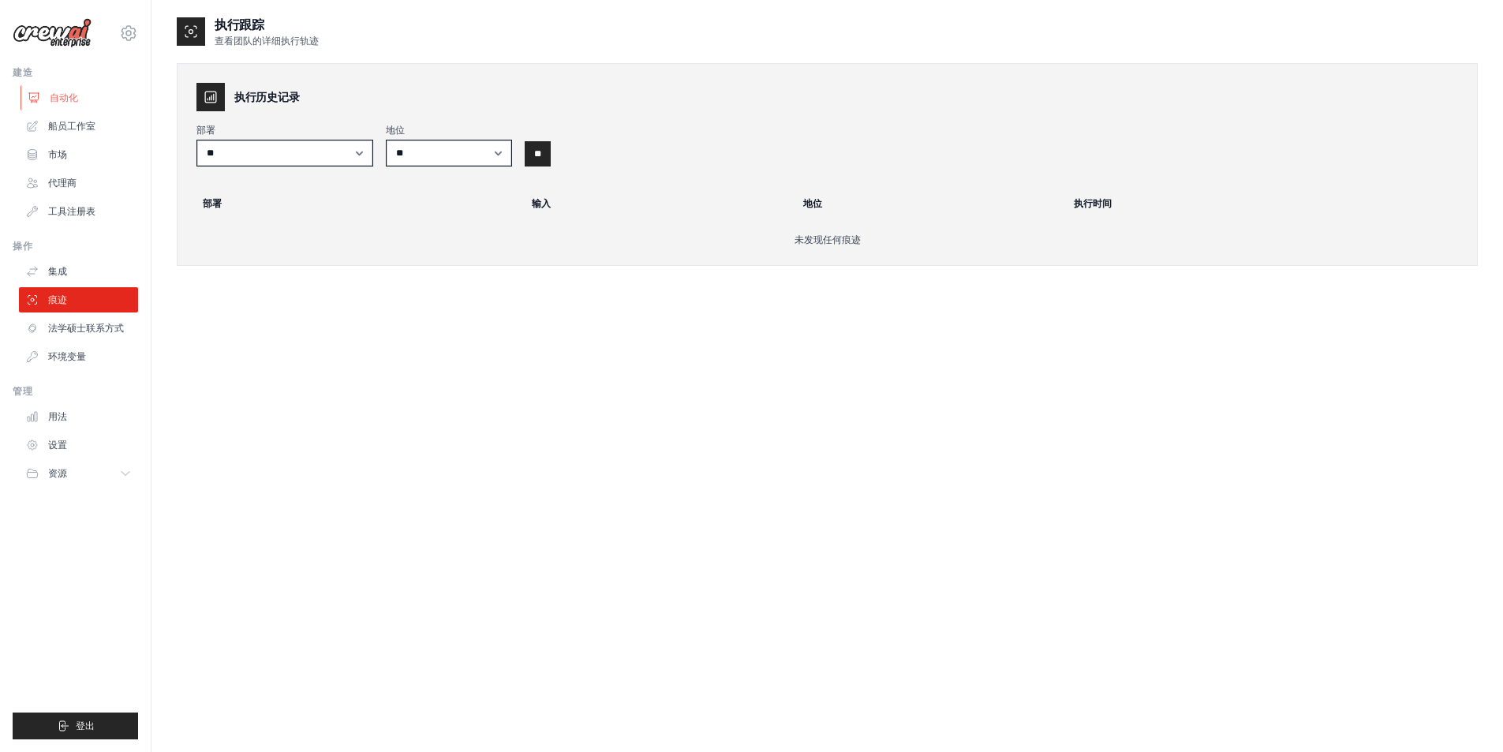
click at [75, 90] on link "自动化" at bounding box center [80, 97] width 119 height 25
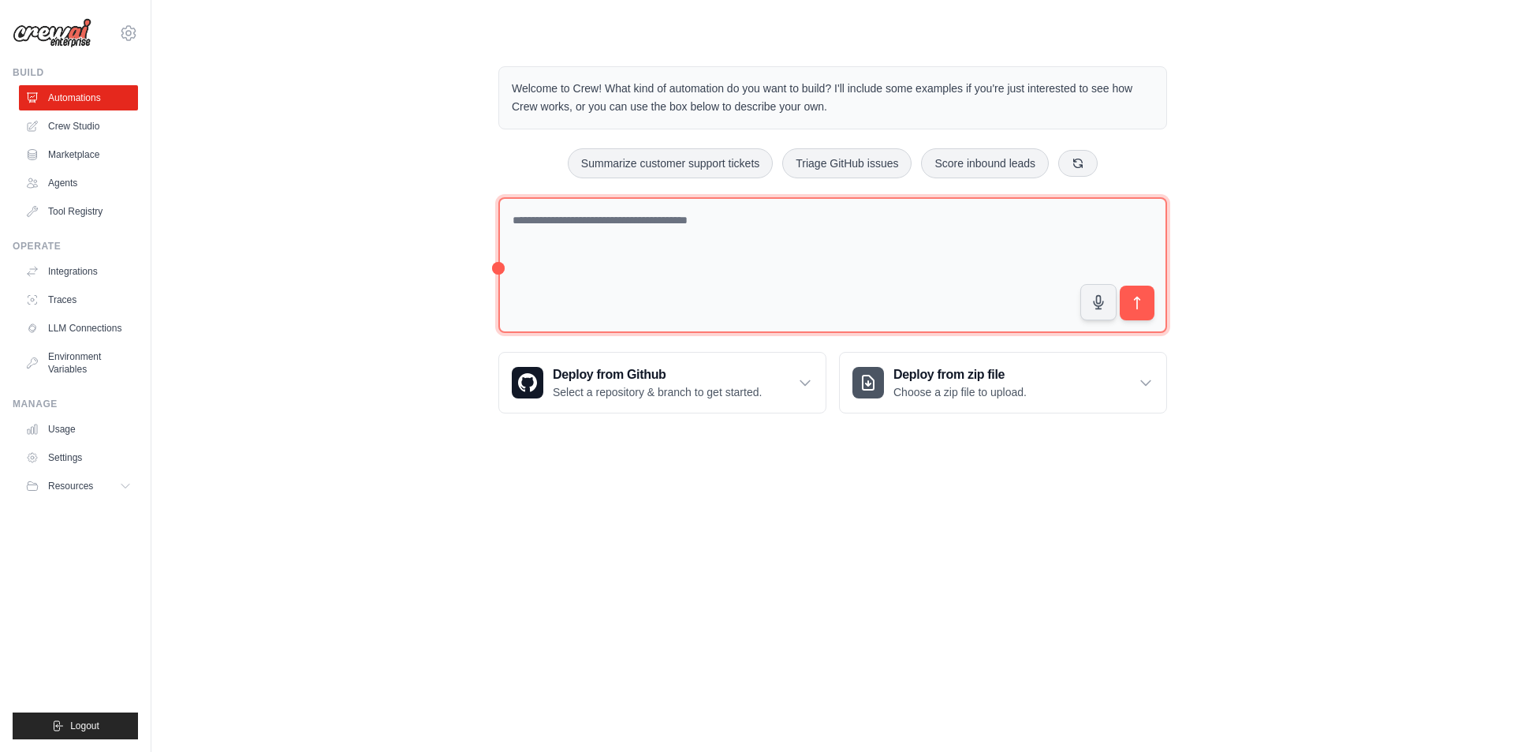
click at [640, 259] on textarea at bounding box center [832, 265] width 669 height 136
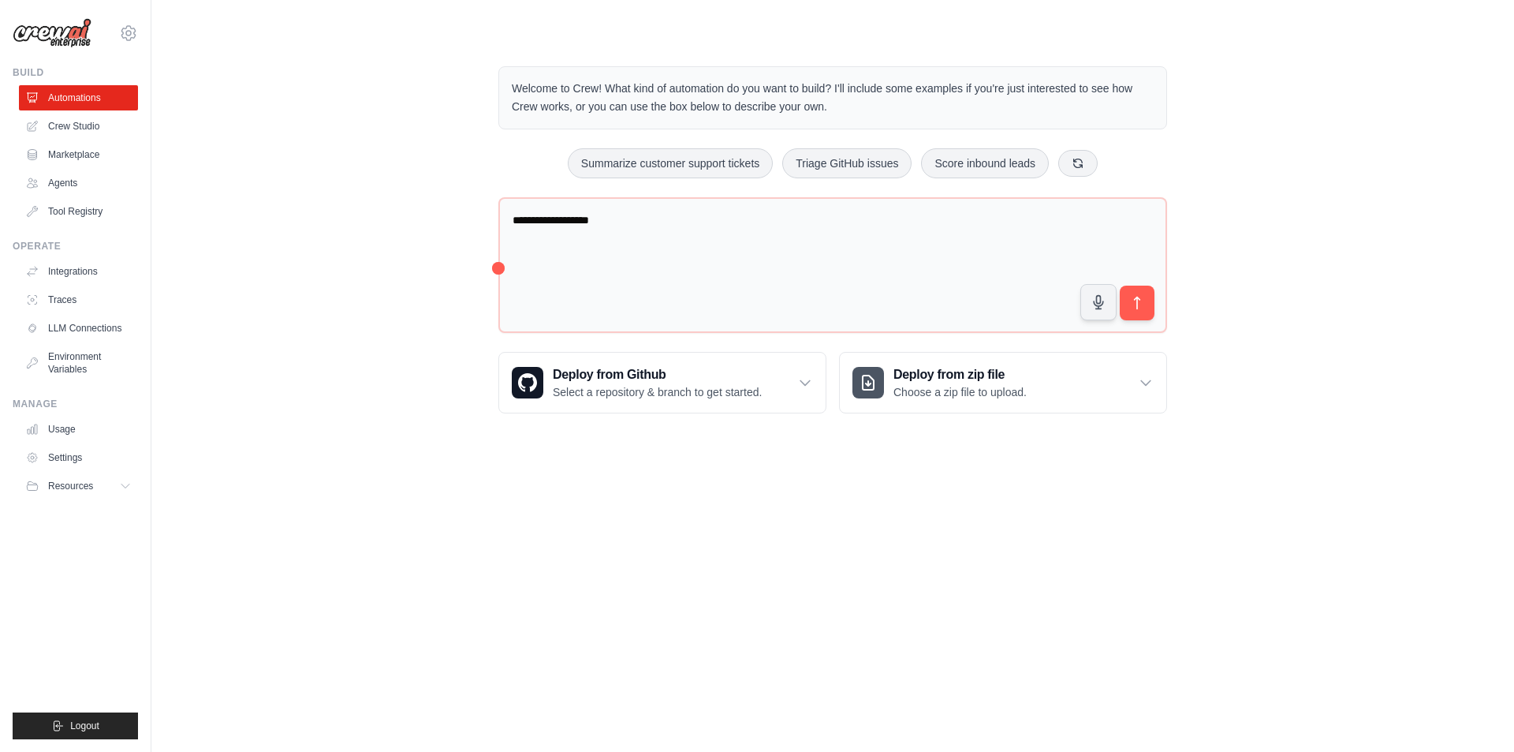
click at [1294, 151] on div "**********" at bounding box center [833, 240] width 1312 height 398
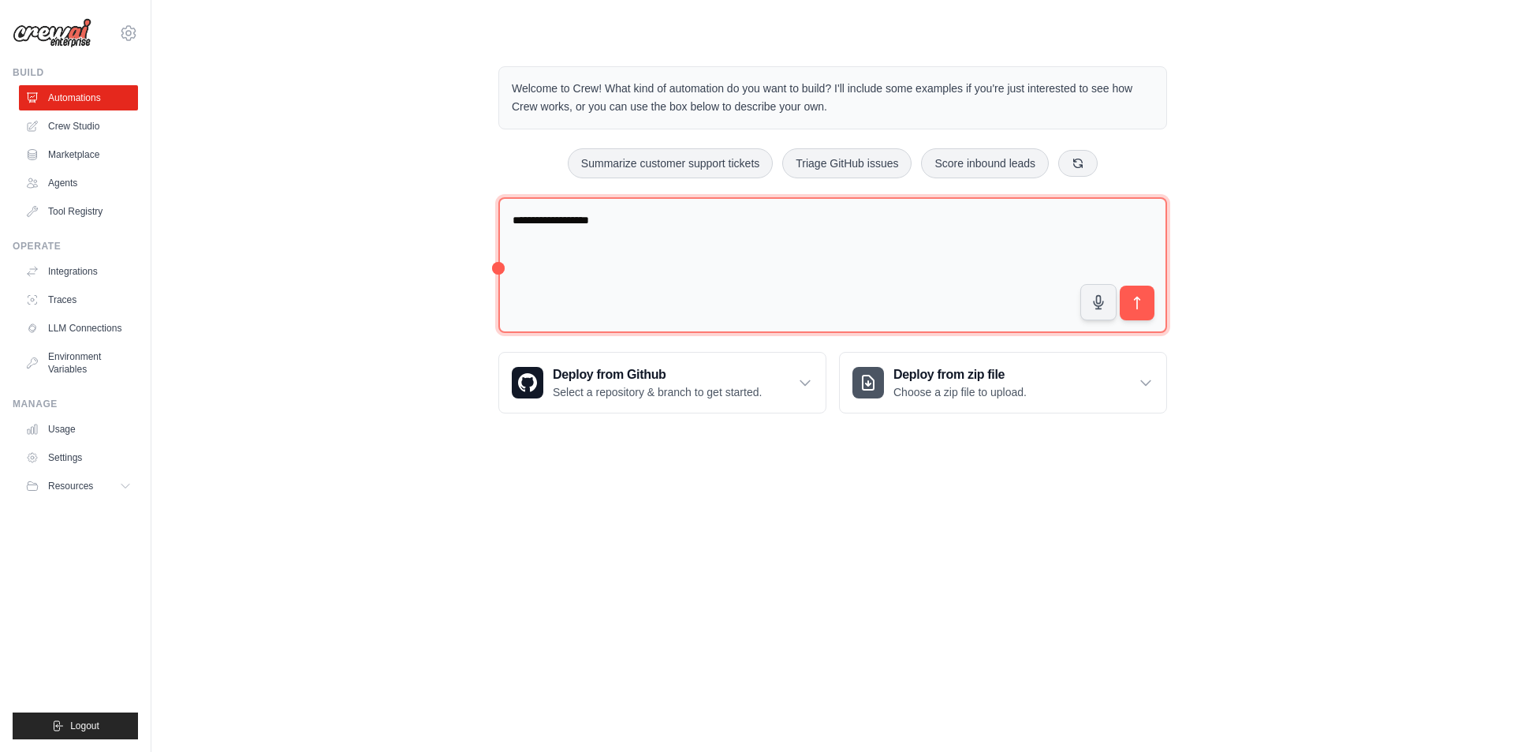
drag, startPoint x: 543, startPoint y: 231, endPoint x: 695, endPoint y: 217, distance: 152.1
click at [695, 217] on textarea "**********" at bounding box center [832, 265] width 669 height 136
click at [644, 226] on textarea "**********" at bounding box center [832, 265] width 669 height 136
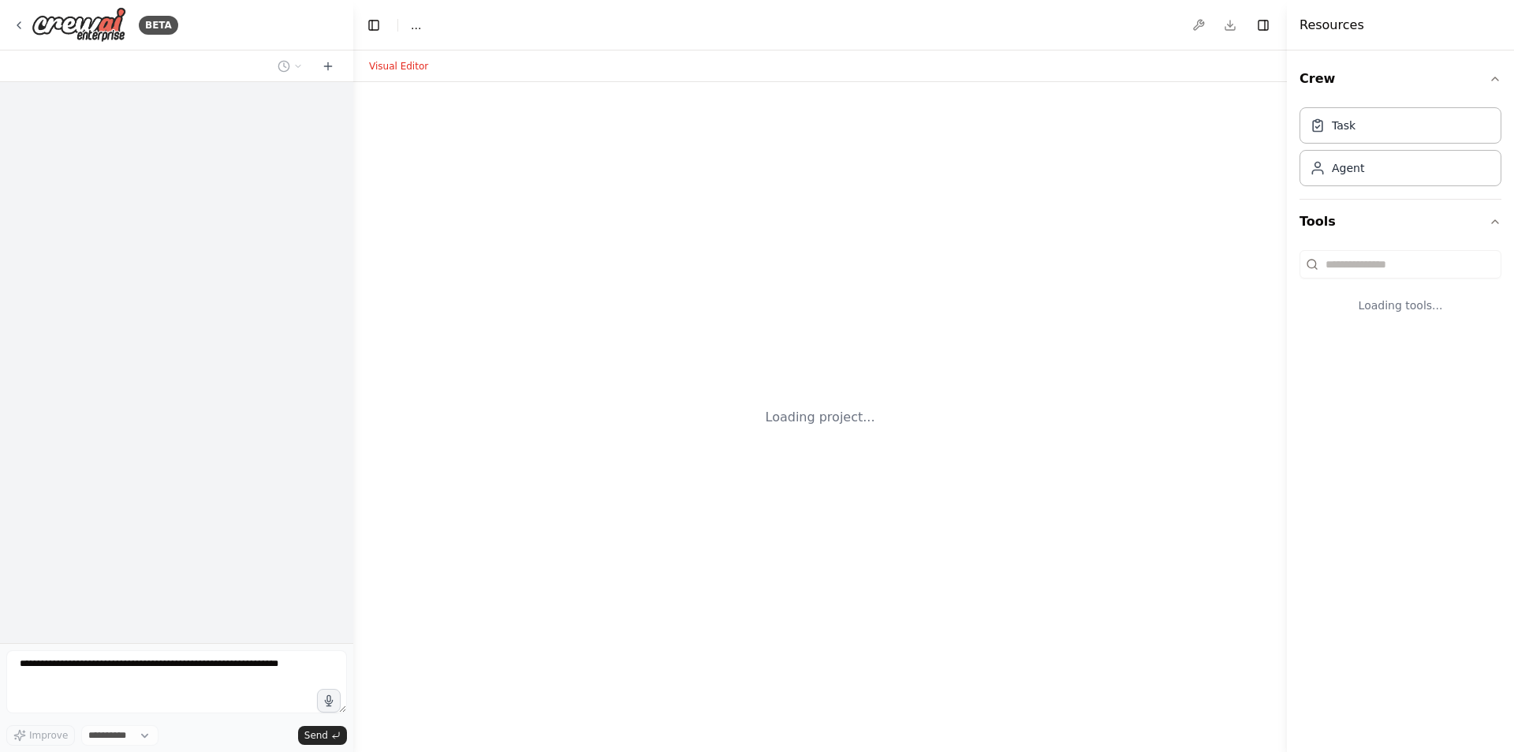
select select "****"
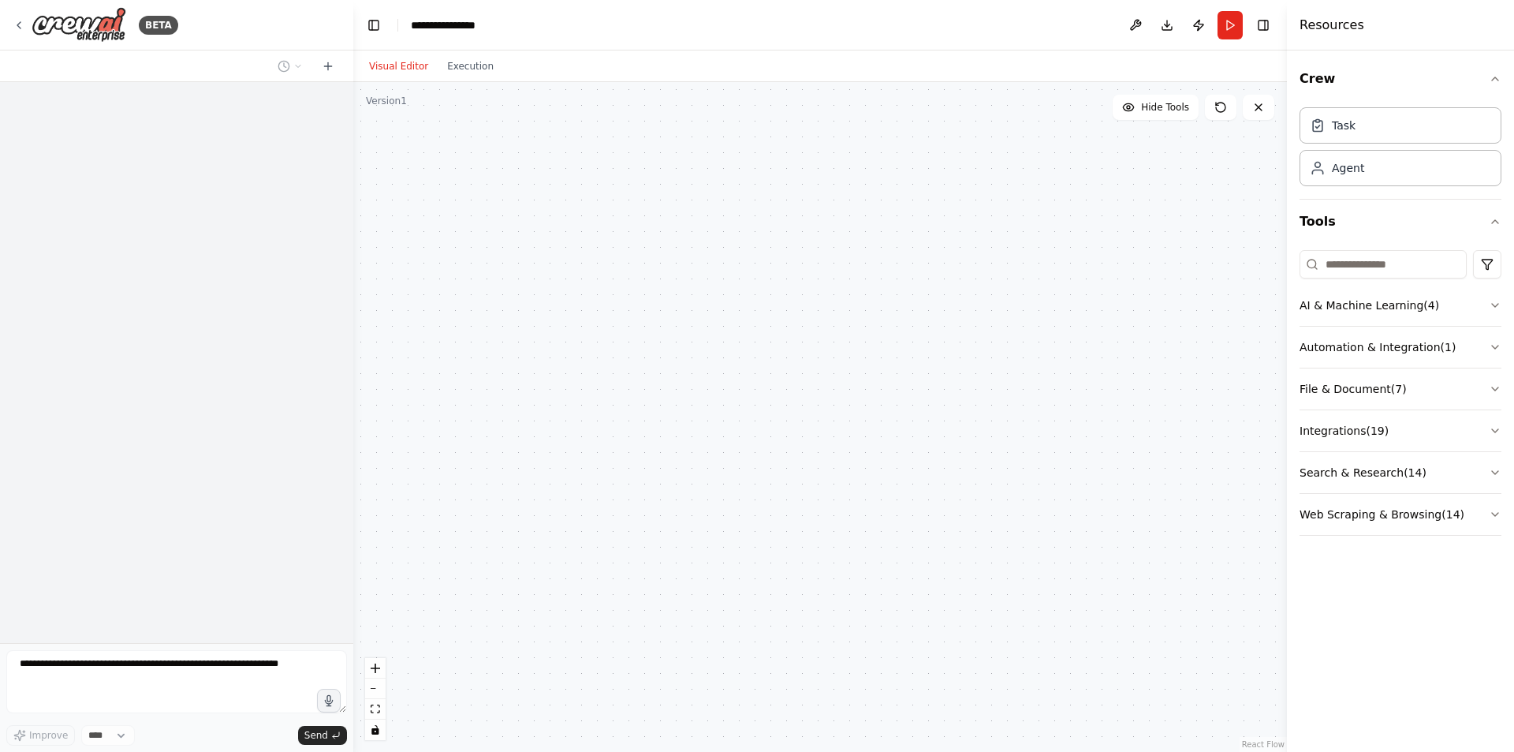
click at [1160, 28] on button "Download" at bounding box center [1167, 25] width 25 height 28
click at [1254, 21] on button "Toggle Right Sidebar" at bounding box center [1263, 25] width 22 height 22
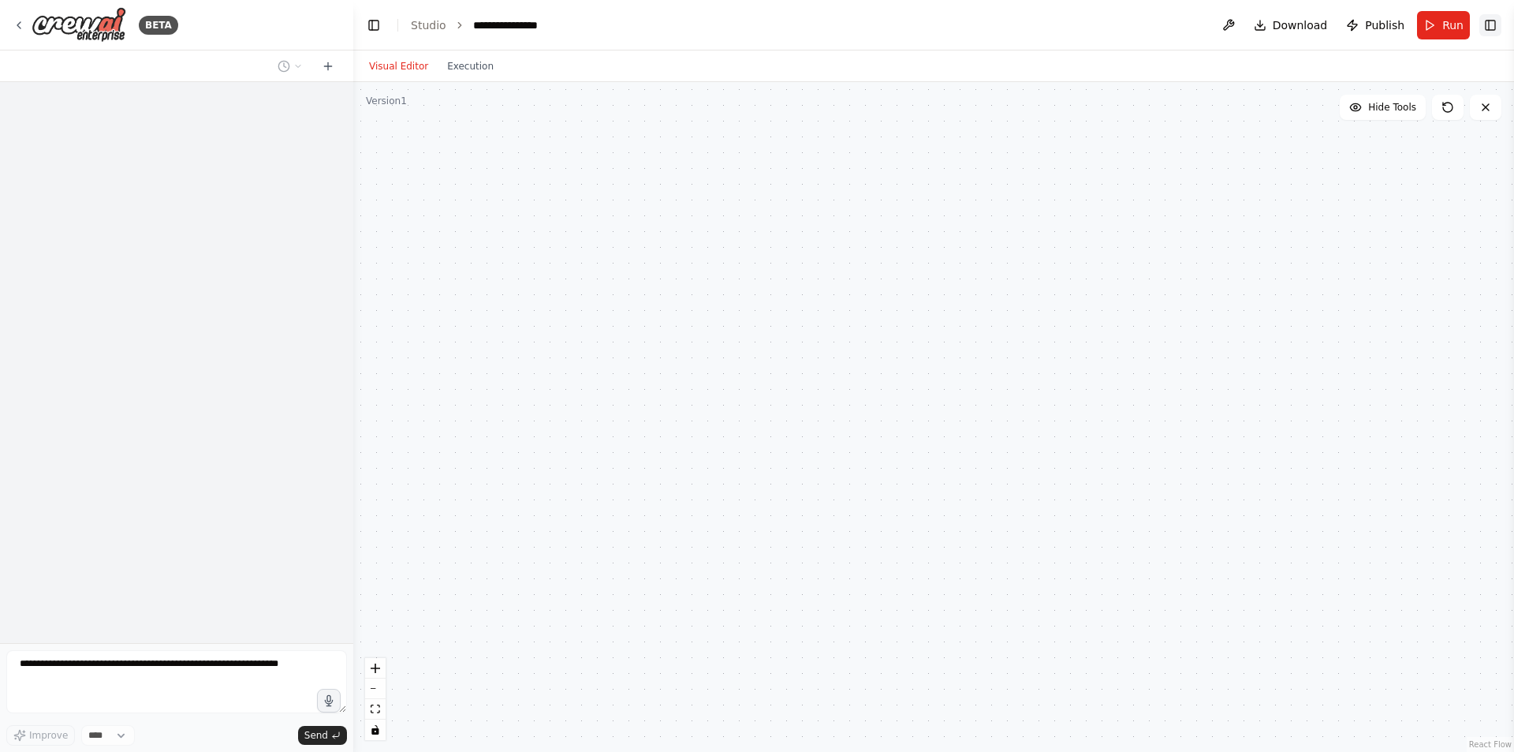
click at [1498, 17] on button "Toggle Right Sidebar" at bounding box center [1491, 25] width 22 height 22
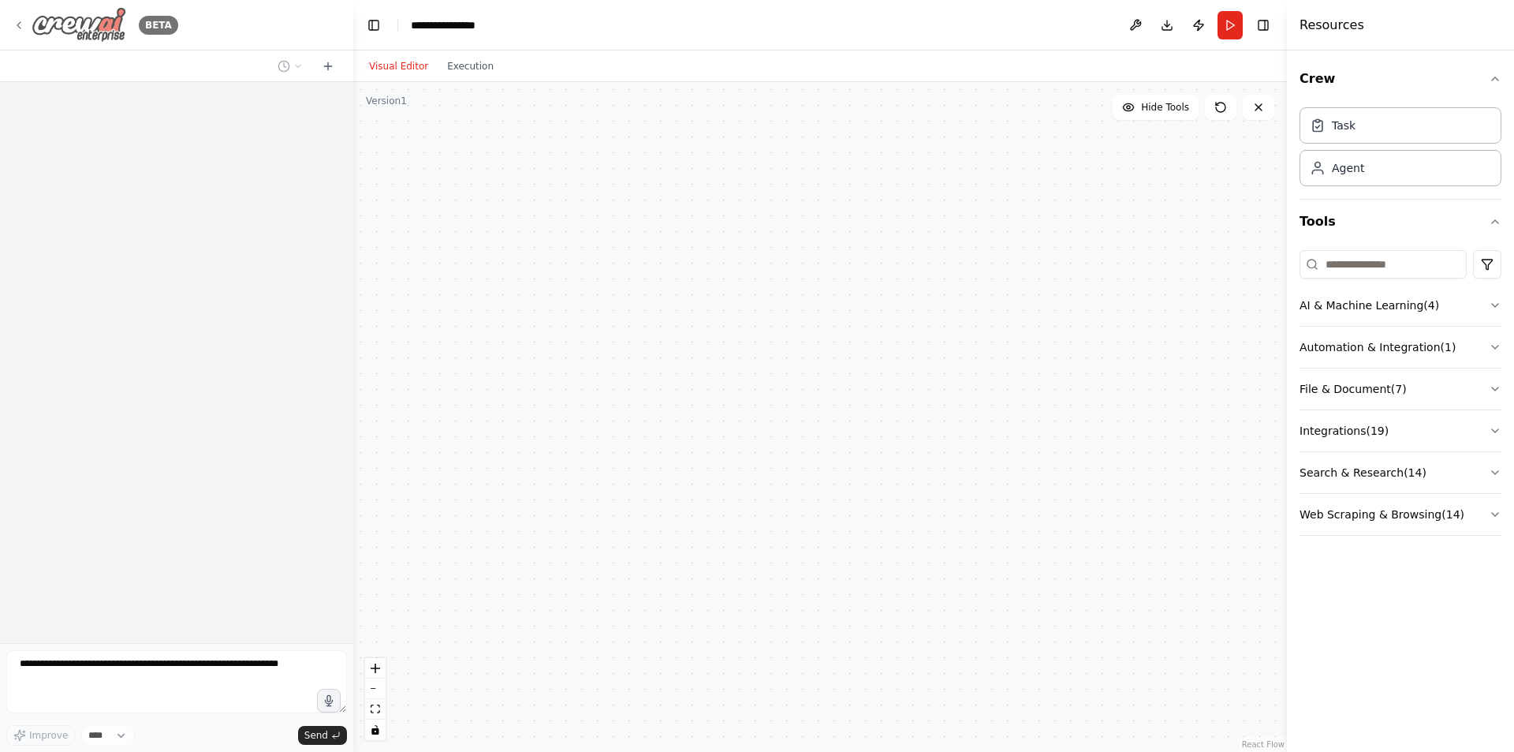
click at [99, 34] on img at bounding box center [79, 24] width 95 height 35
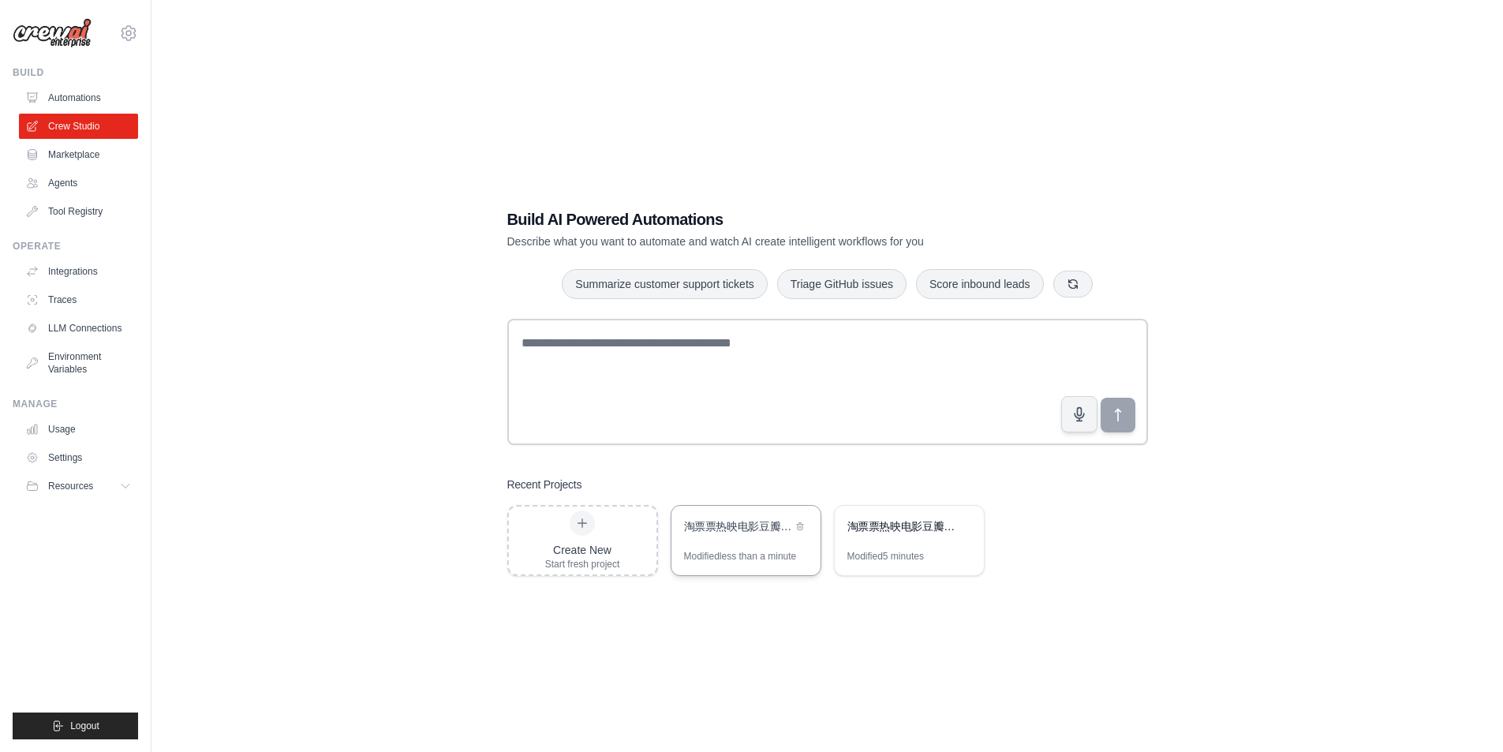
click at [711, 571] on div "Modified less than a minute" at bounding box center [745, 562] width 149 height 25
click at [883, 550] on div "Modified 5 minutes" at bounding box center [885, 556] width 77 height 13
click at [708, 532] on div "淘票票热映电影豆瓣评分查询系统" at bounding box center [745, 528] width 149 height 44
click at [961, 521] on icon at bounding box center [962, 525] width 9 height 9
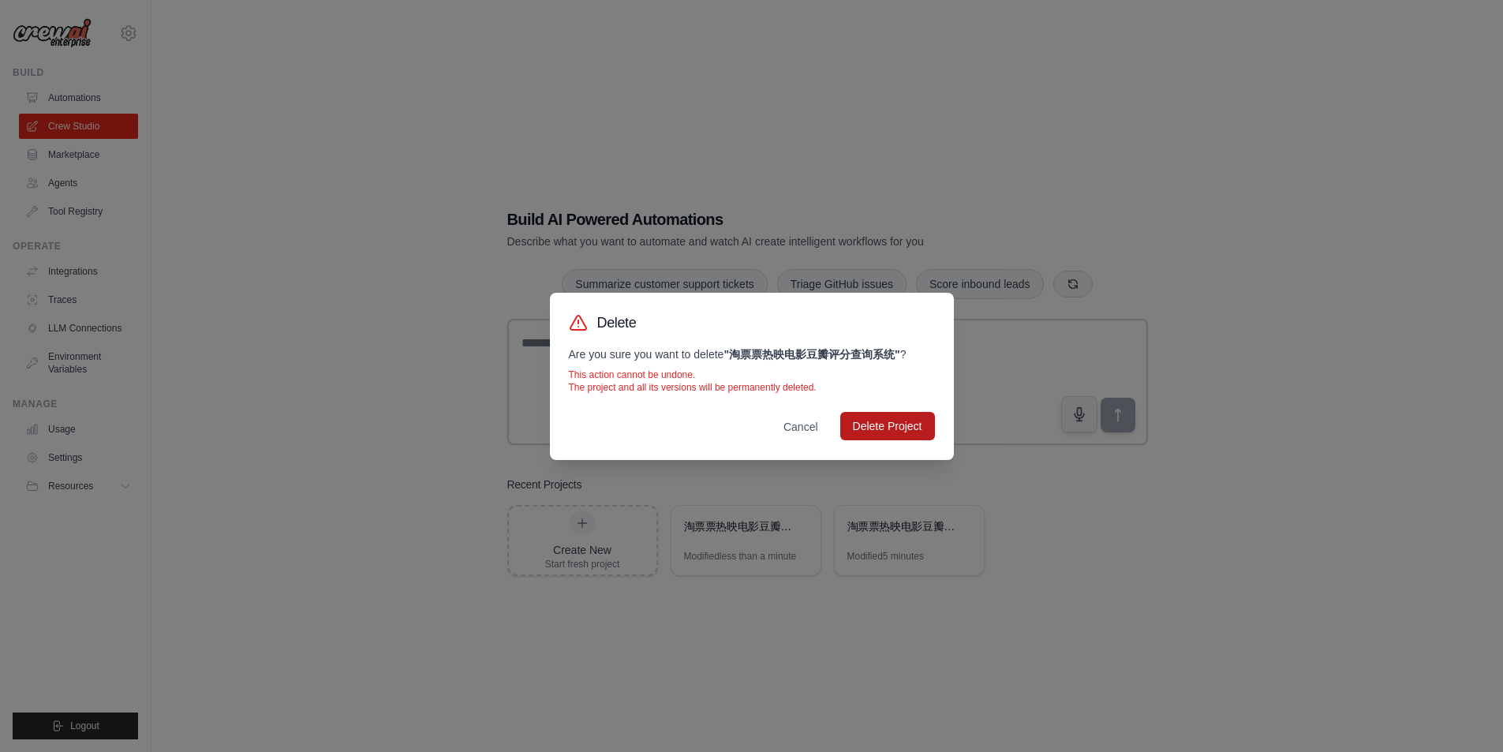
click at [899, 425] on button "Delete Project" at bounding box center [887, 426] width 95 height 28
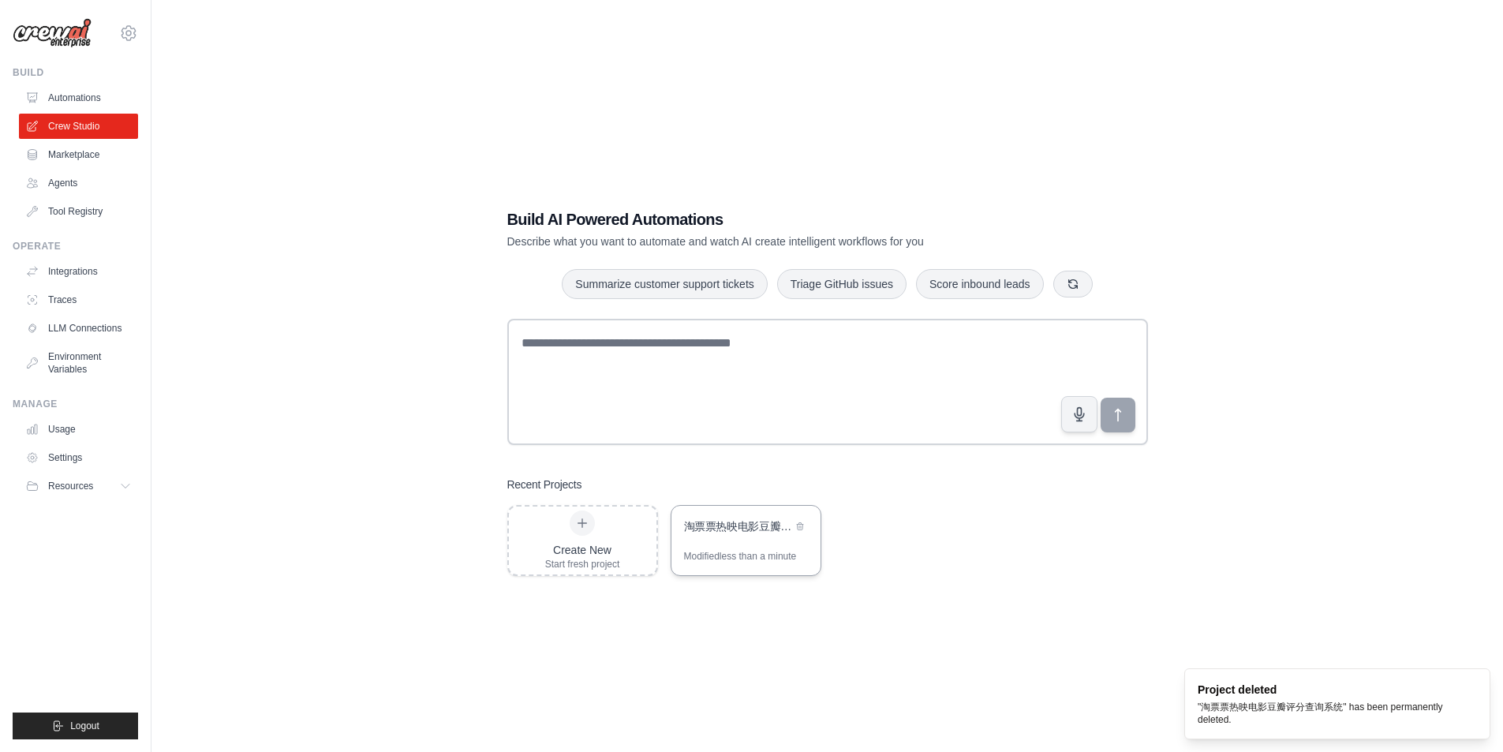
click at [760, 550] on div "Modified less than a minute" at bounding box center [740, 556] width 113 height 13
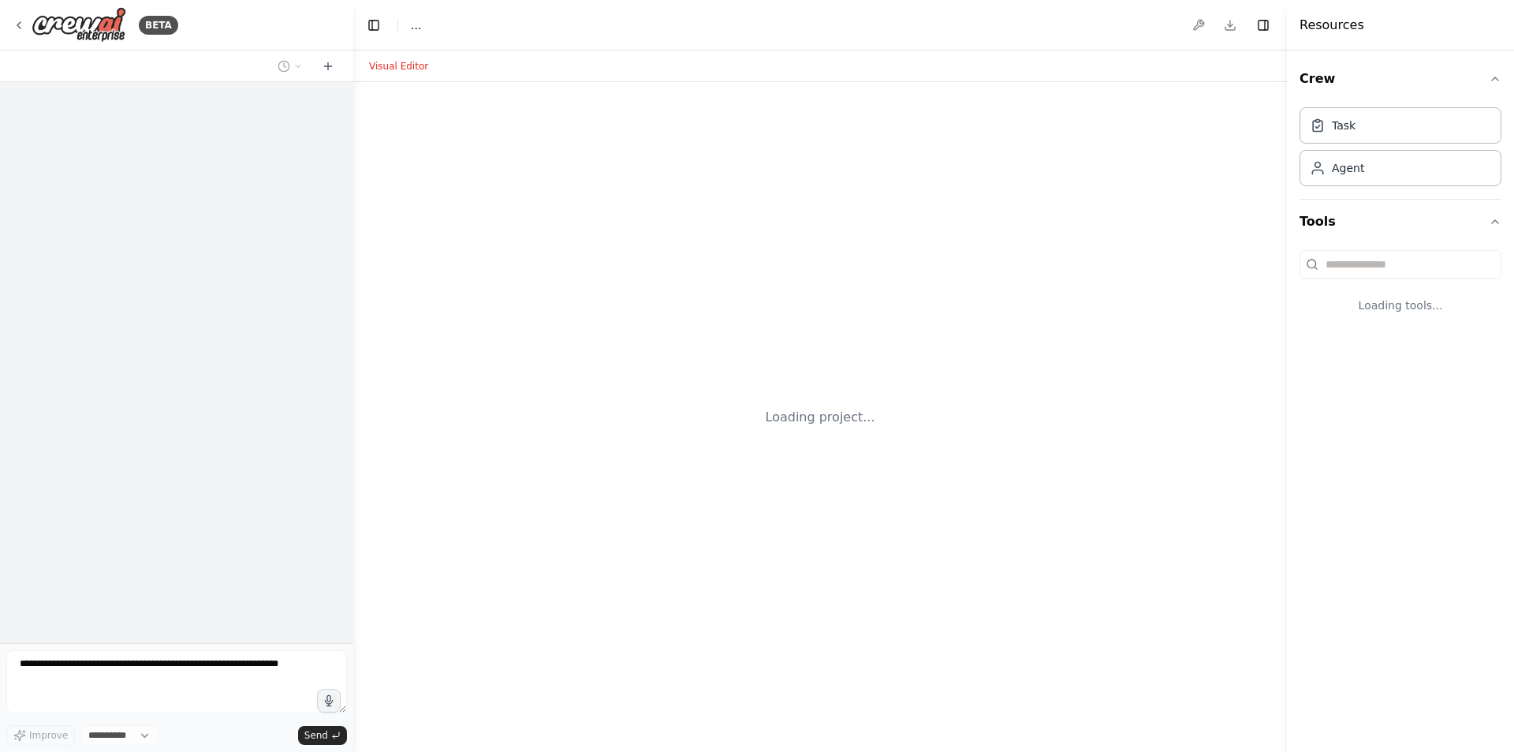
select select "****"
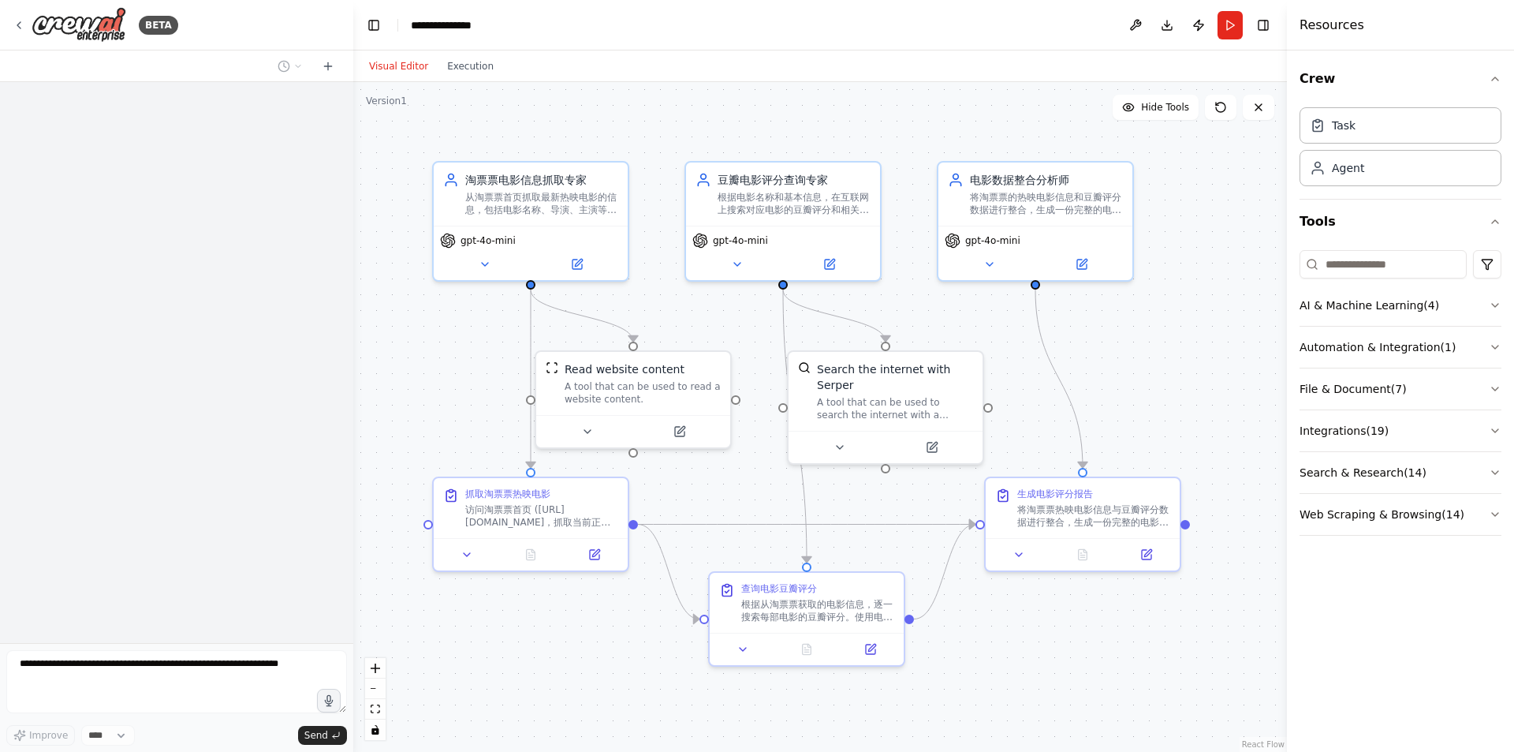
click at [585, 653] on div ".deletable-edge-delete-btn { width: 20px; height: 20px; border: 0px solid #ffff…" at bounding box center [820, 417] width 934 height 670
click at [1226, 34] on button "Run" at bounding box center [1230, 25] width 25 height 28
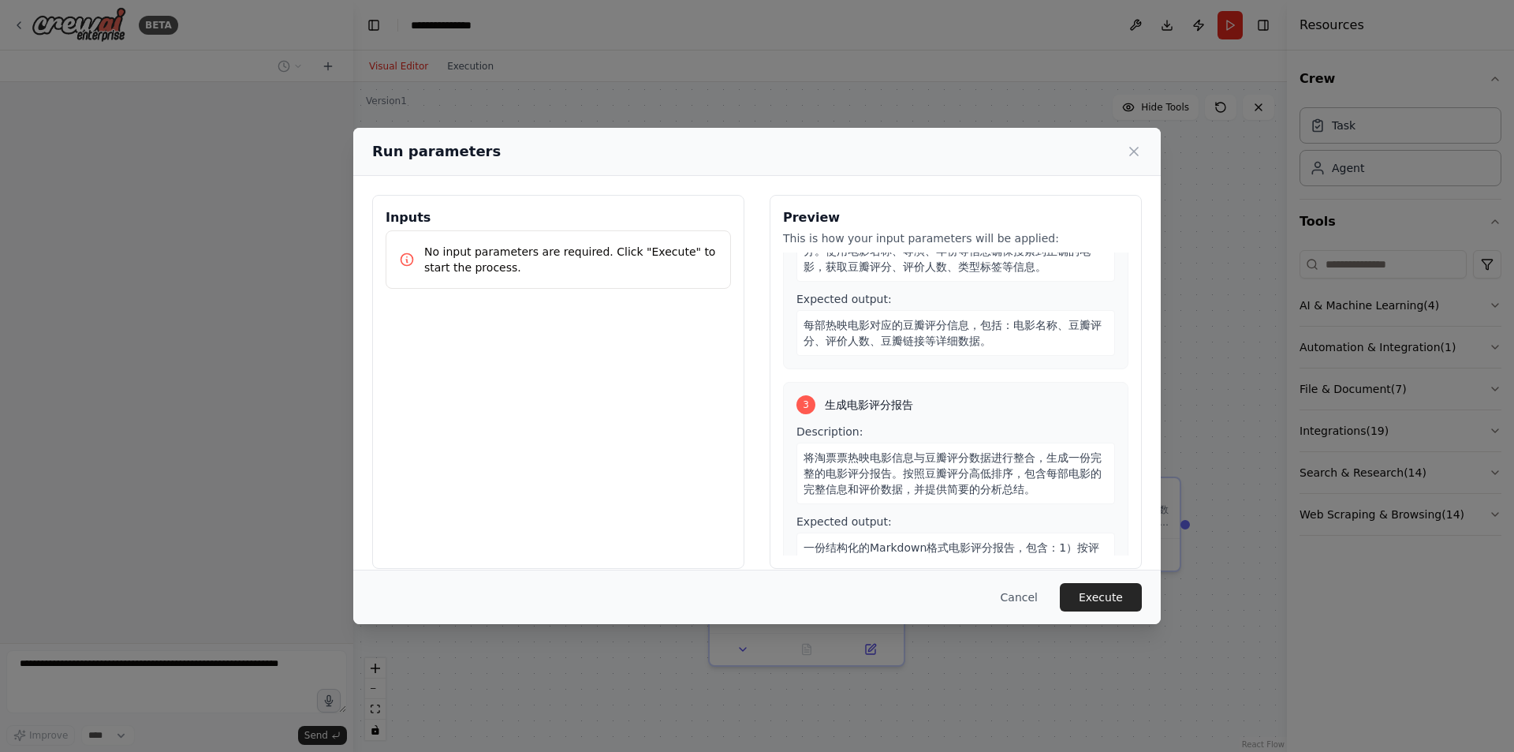
scroll to position [399, 0]
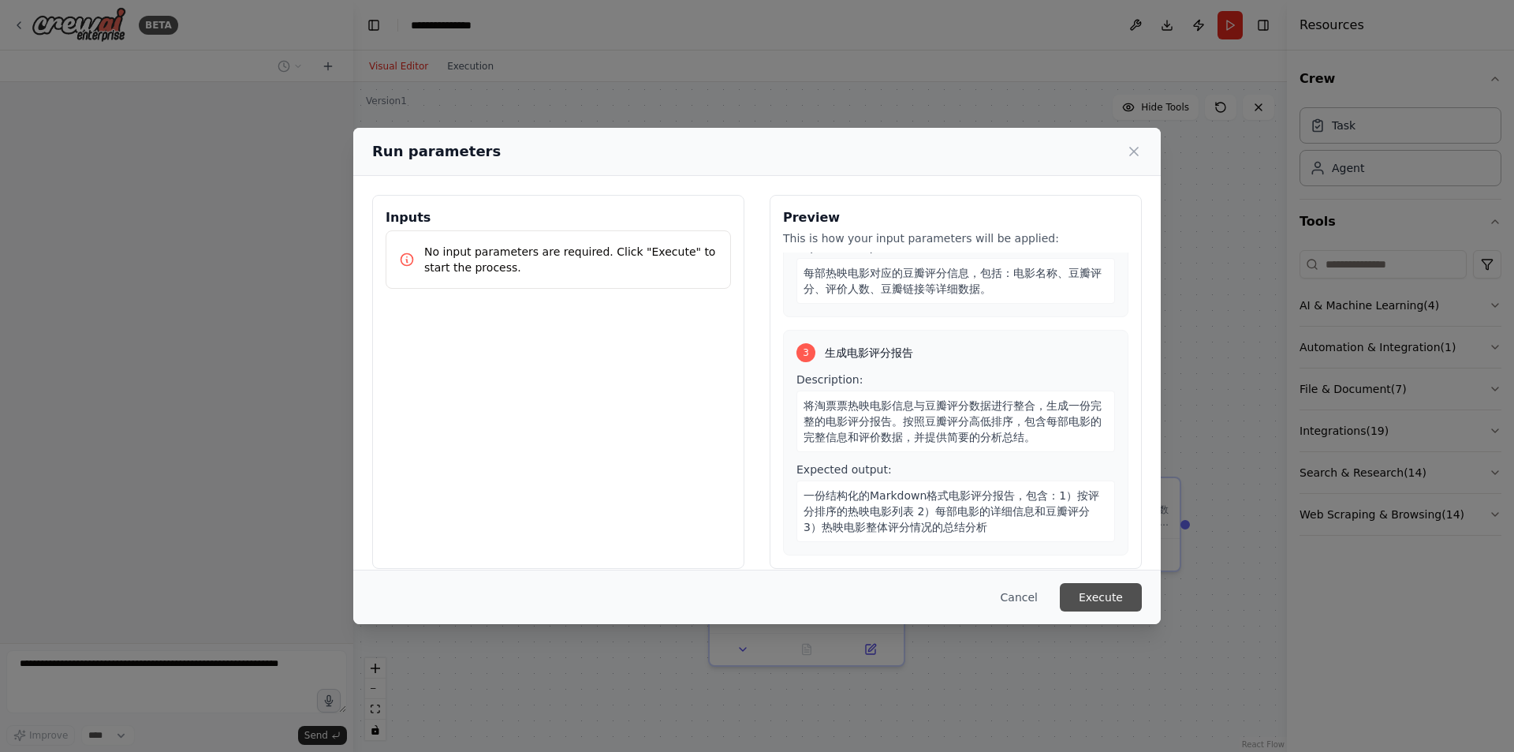
click at [1141, 593] on button "Execute" at bounding box center [1101, 597] width 82 height 28
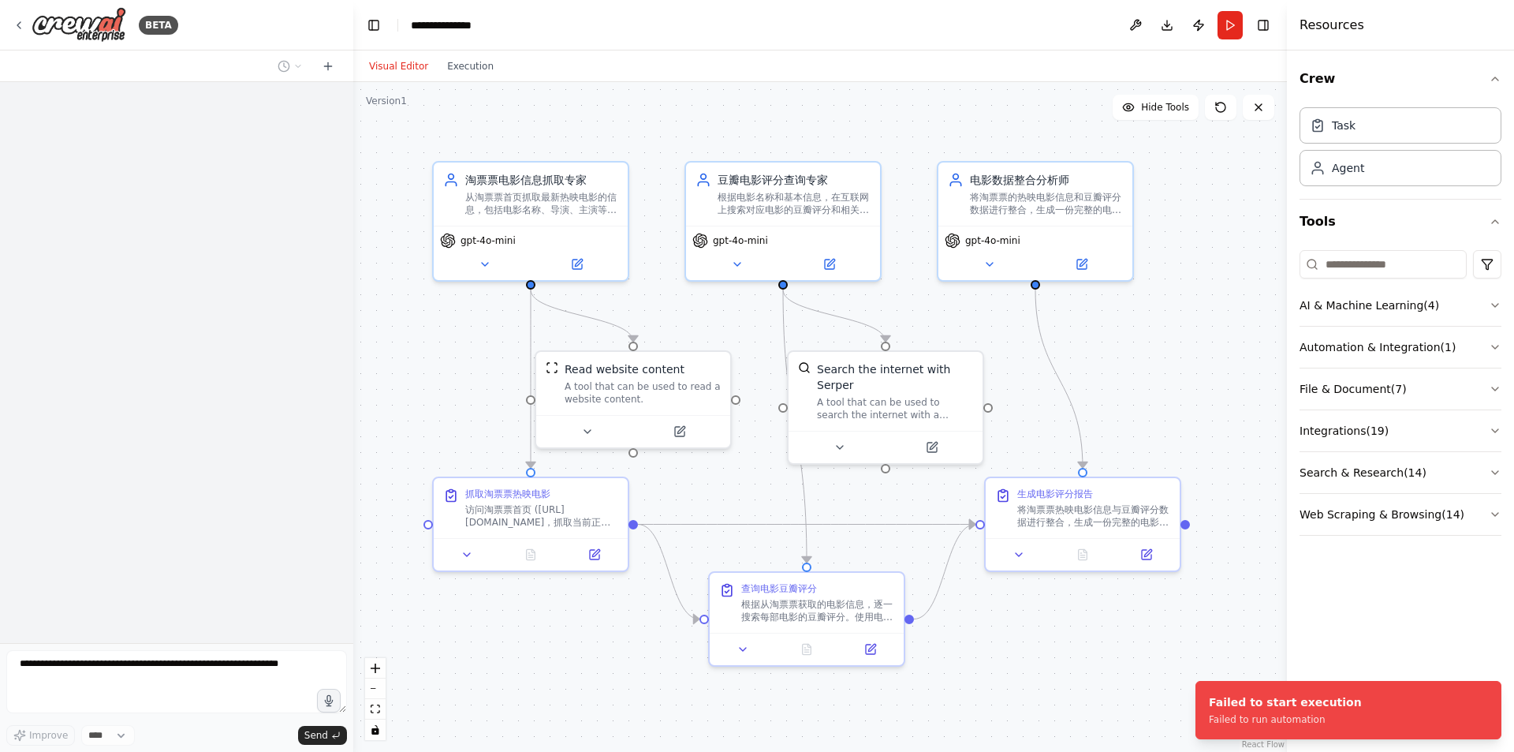
click at [1208, 644] on div ".deletable-edge-delete-btn { width: 20px; height: 20px; border: 0px solid #ffff…" at bounding box center [820, 417] width 934 height 670
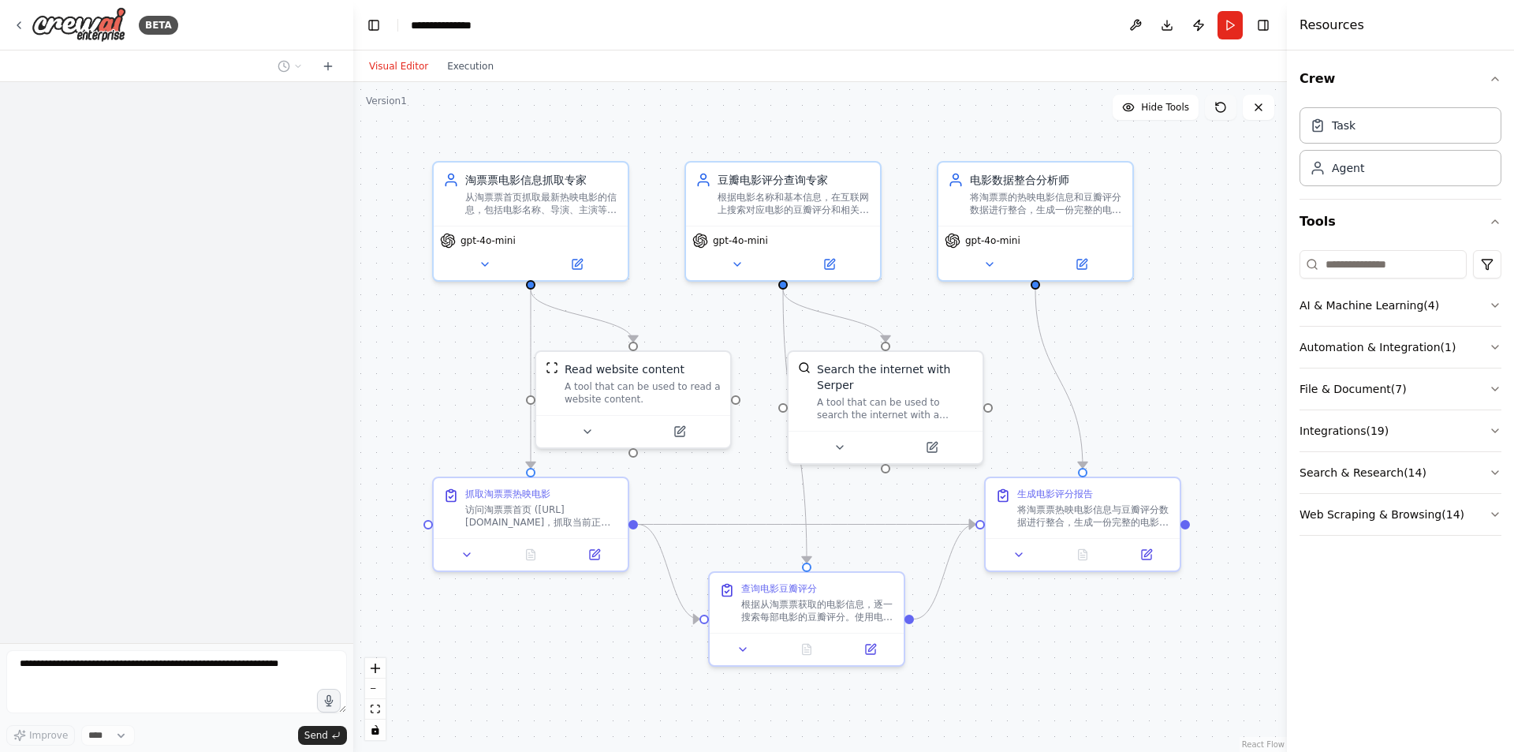
click at [1209, 106] on button at bounding box center [1221, 107] width 32 height 25
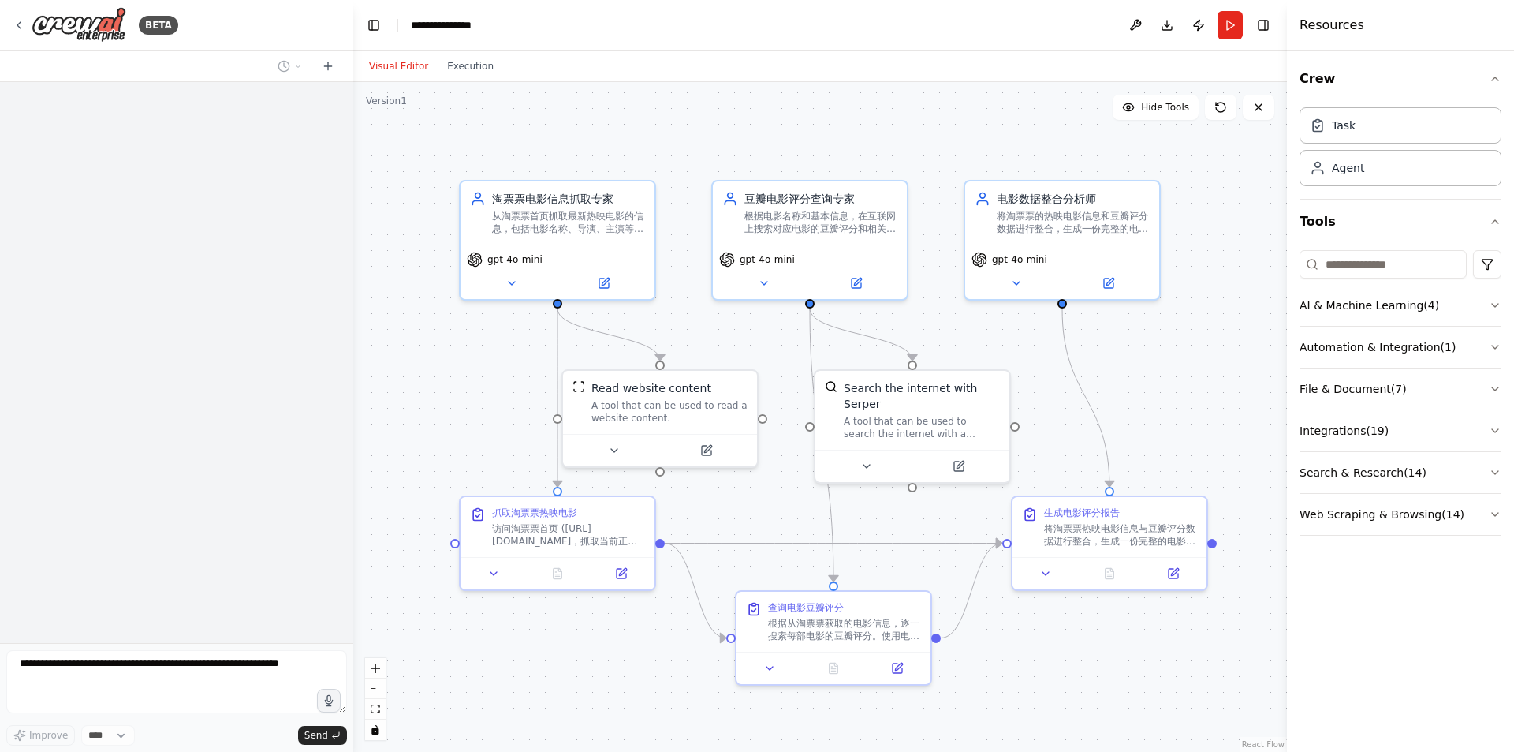
drag, startPoint x: 1169, startPoint y: 383, endPoint x: 1196, endPoint y: 401, distance: 32.8
click at [1196, 401] on div ".deletable-edge-delete-btn { width: 20px; height: 20px; border: 0px solid #ffff…" at bounding box center [820, 417] width 934 height 670
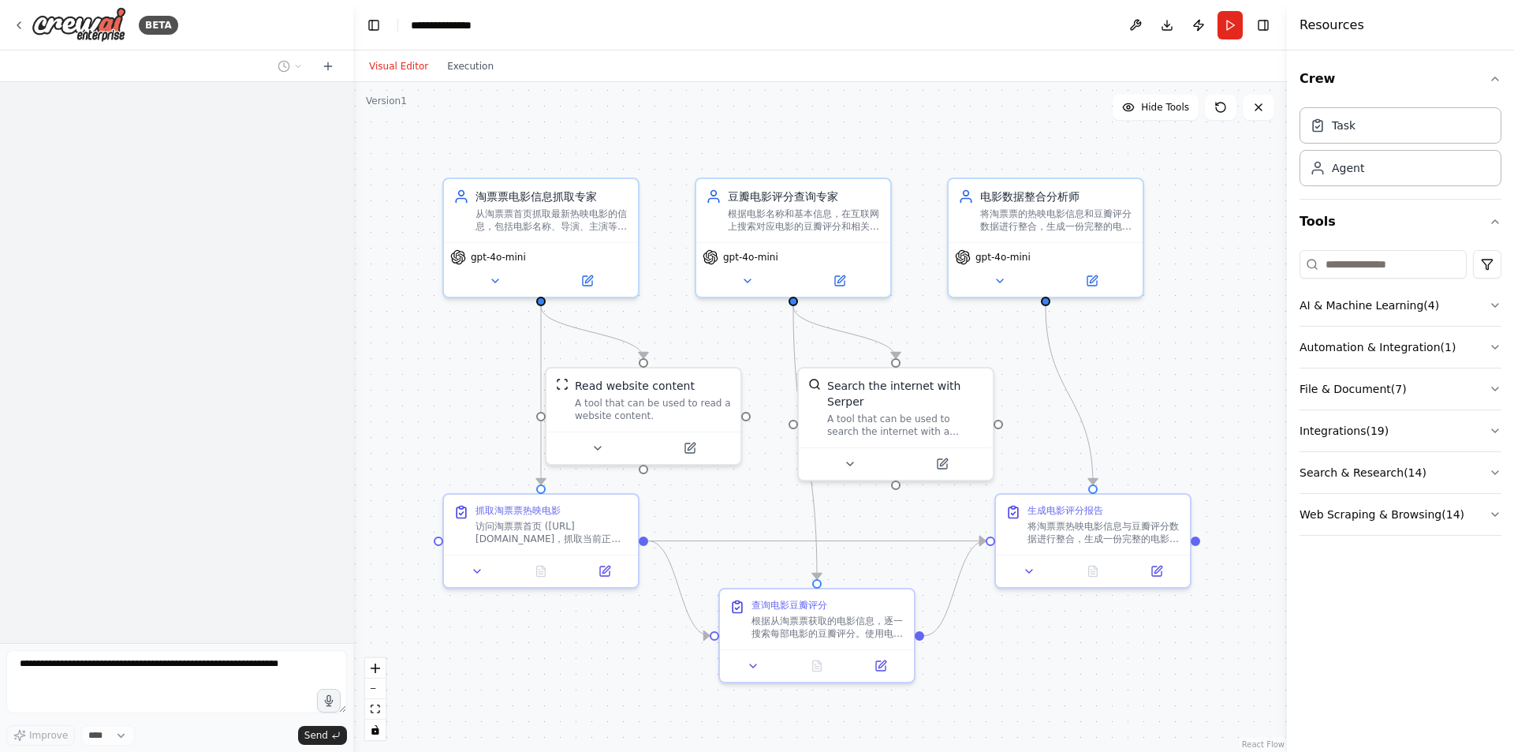
drag, startPoint x: 1196, startPoint y: 401, endPoint x: 1179, endPoint y: 399, distance: 16.7
click at [1179, 399] on div ".deletable-edge-delete-btn { width: 20px; height: 20px; border: 0px solid #ffff…" at bounding box center [820, 417] width 934 height 670
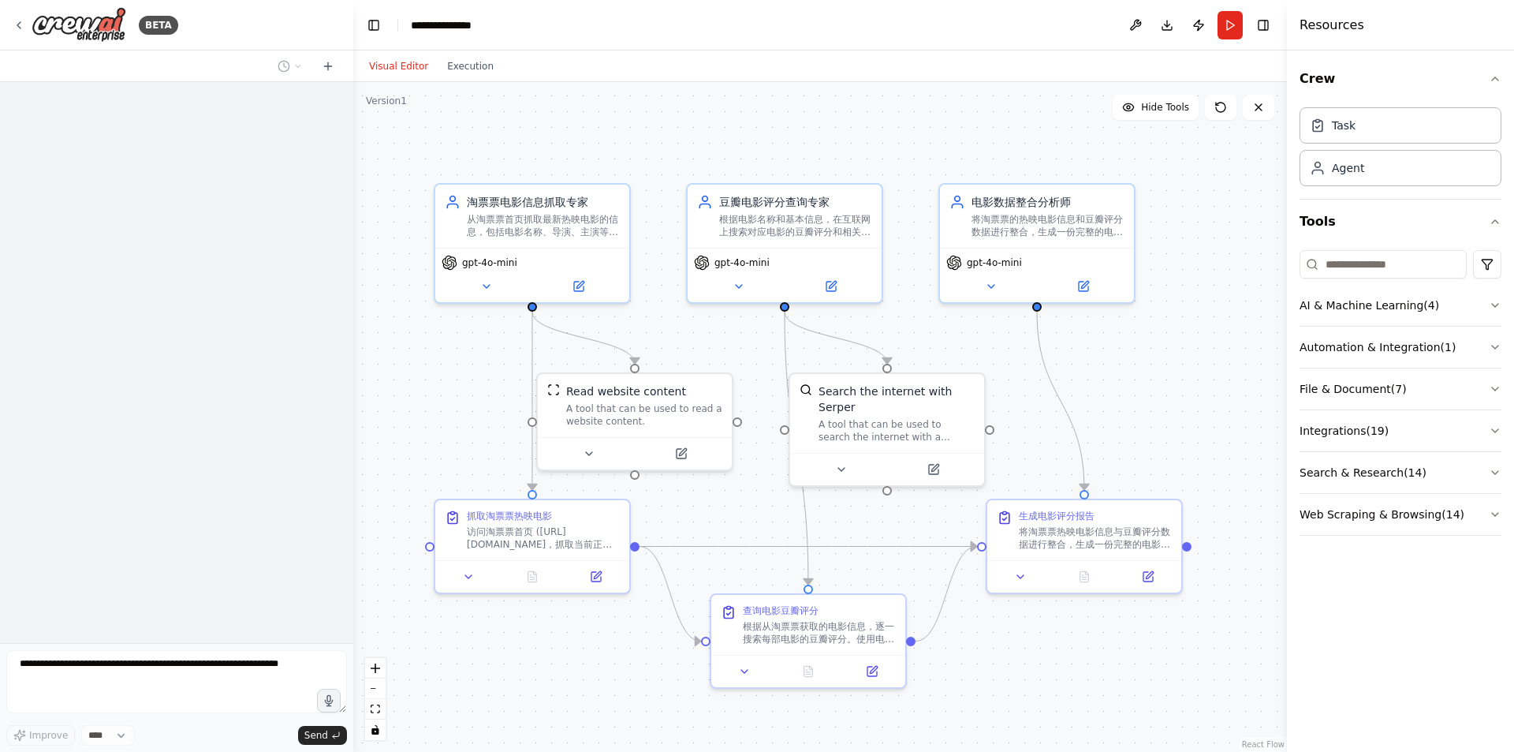
drag, startPoint x: 1178, startPoint y: 398, endPoint x: 1169, endPoint y: 404, distance: 10.3
click at [1169, 404] on div ".deletable-edge-delete-btn { width: 20px; height: 20px; border: 0px solid #ffff…" at bounding box center [820, 417] width 934 height 670
click at [1162, 114] on button "Hide Tools" at bounding box center [1156, 107] width 86 height 25
click at [1162, 114] on button "Show Tools" at bounding box center [1154, 107] width 90 height 25
click at [1162, 114] on button "Hide Tools" at bounding box center [1156, 107] width 86 height 25
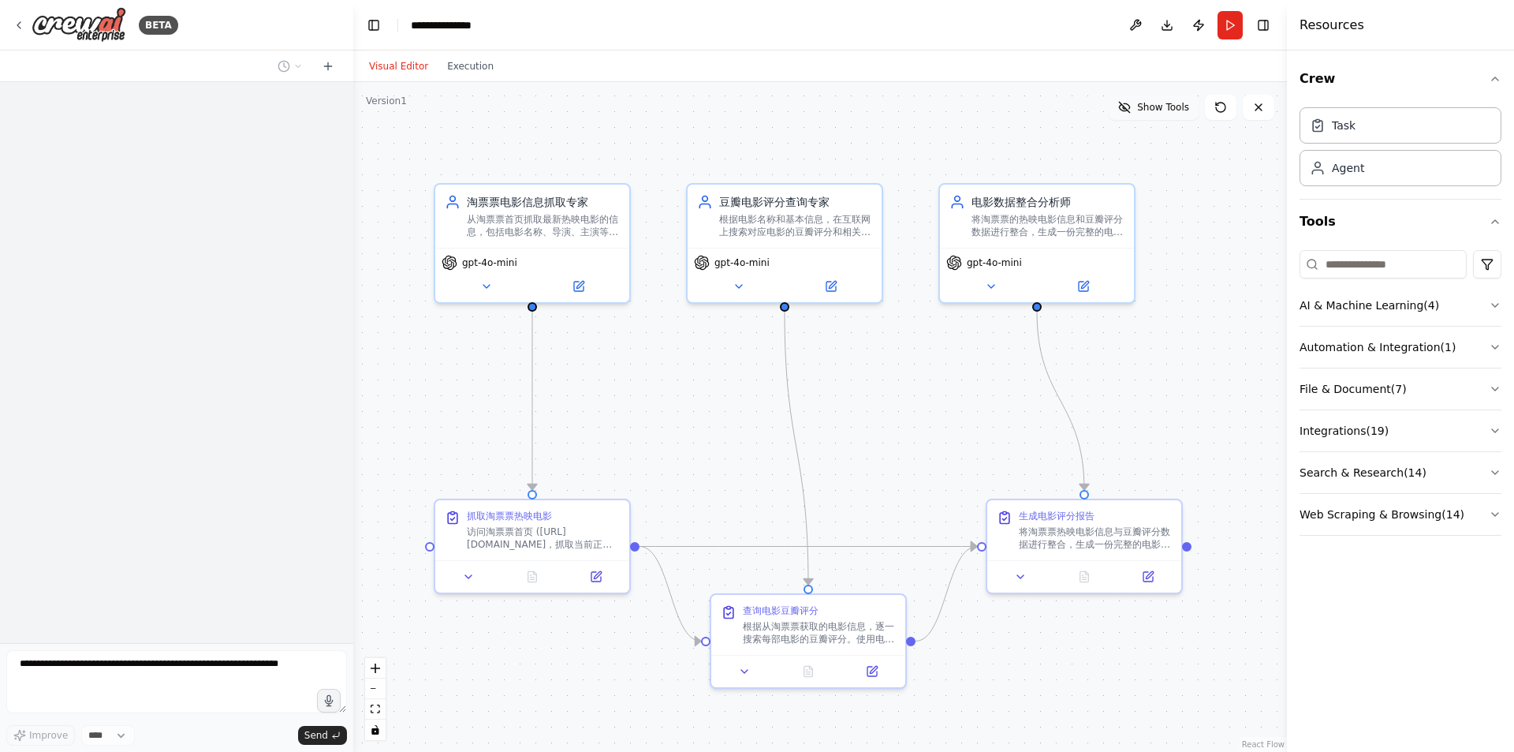
click at [1162, 114] on button "Show Tools" at bounding box center [1154, 107] width 90 height 25
click at [1162, 114] on button "Hide Tools" at bounding box center [1156, 107] width 86 height 25
click at [1228, 24] on button "Run" at bounding box center [1230, 25] width 25 height 28
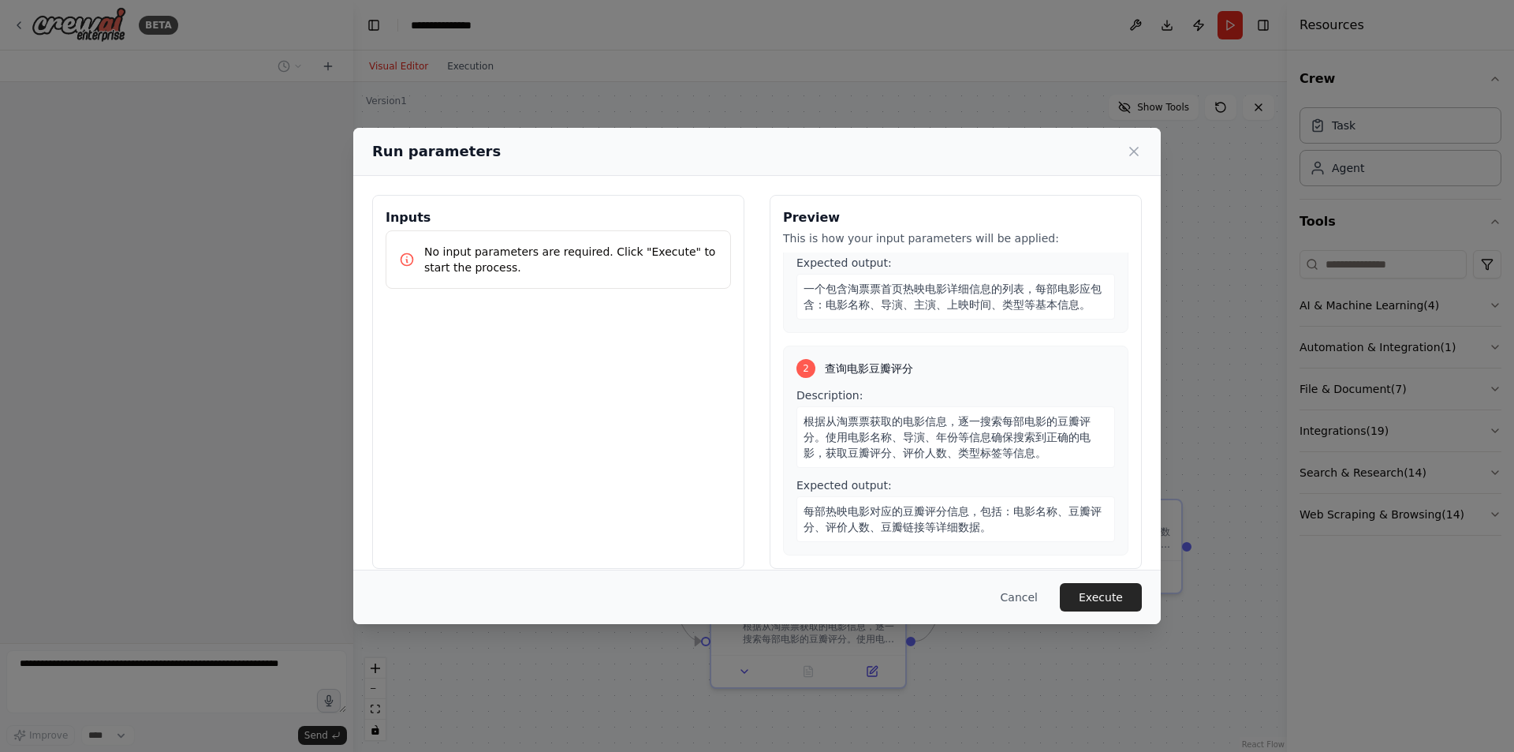
scroll to position [315, 0]
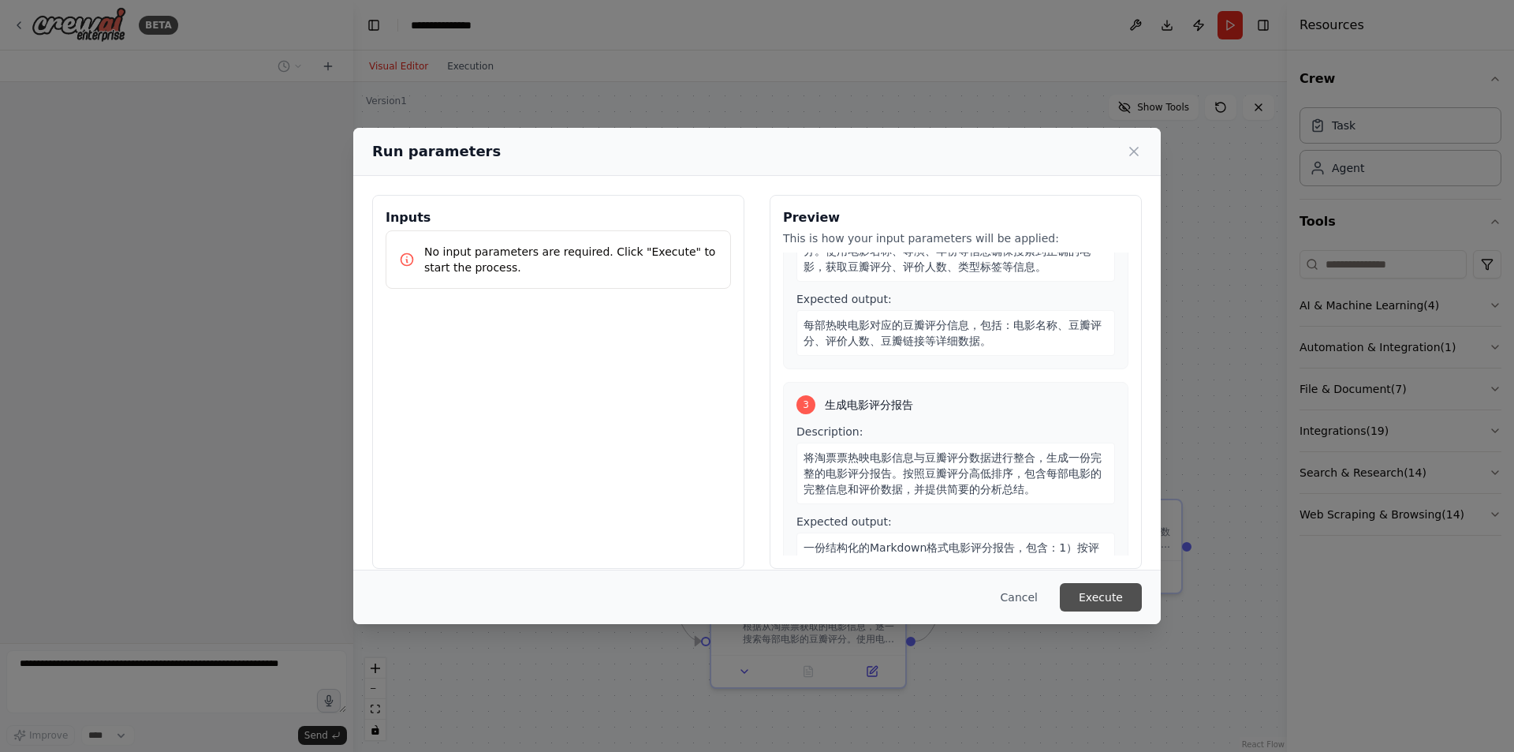
click at [1092, 595] on button "Execute" at bounding box center [1101, 597] width 82 height 28
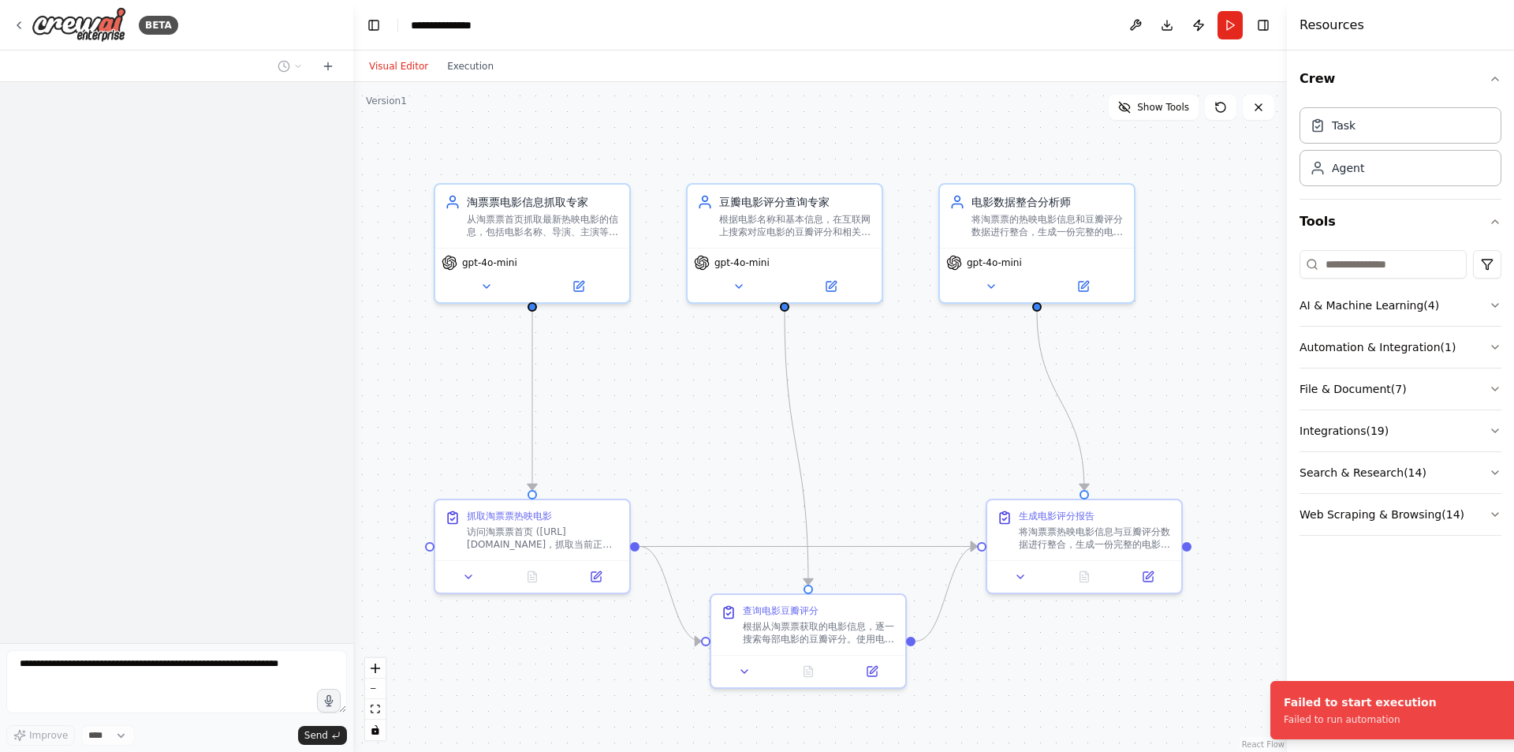
drag, startPoint x: 1274, startPoint y: 698, endPoint x: 1343, endPoint y: 739, distance: 80.6
click at [1343, 710] on div "Failed to start execution" at bounding box center [1360, 702] width 153 height 16
